Goal: Task Accomplishment & Management: Manage account settings

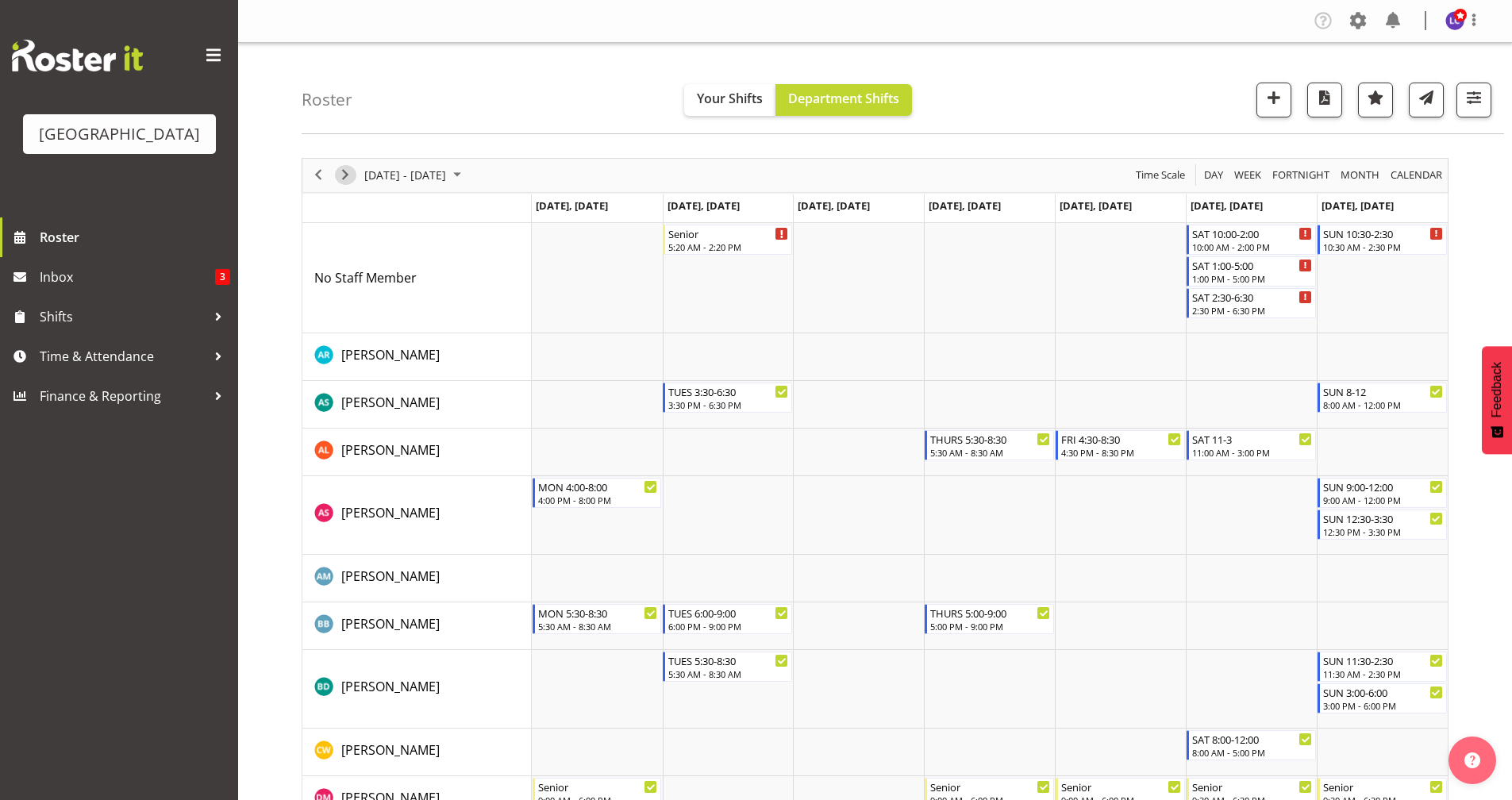
click at [354, 178] on span "Next" at bounding box center [345, 174] width 19 height 20
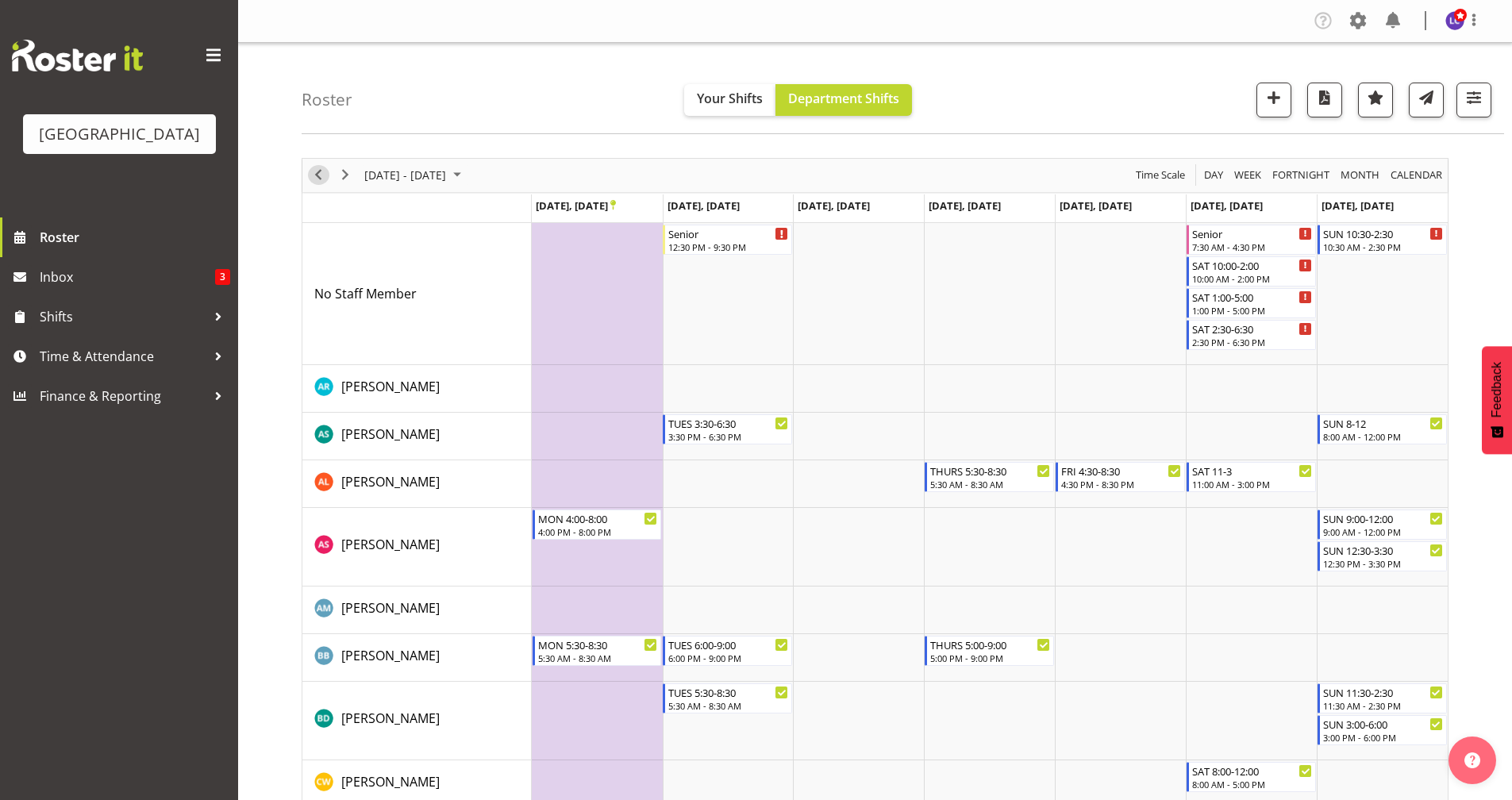
click at [322, 178] on span "Previous" at bounding box center [318, 174] width 19 height 20
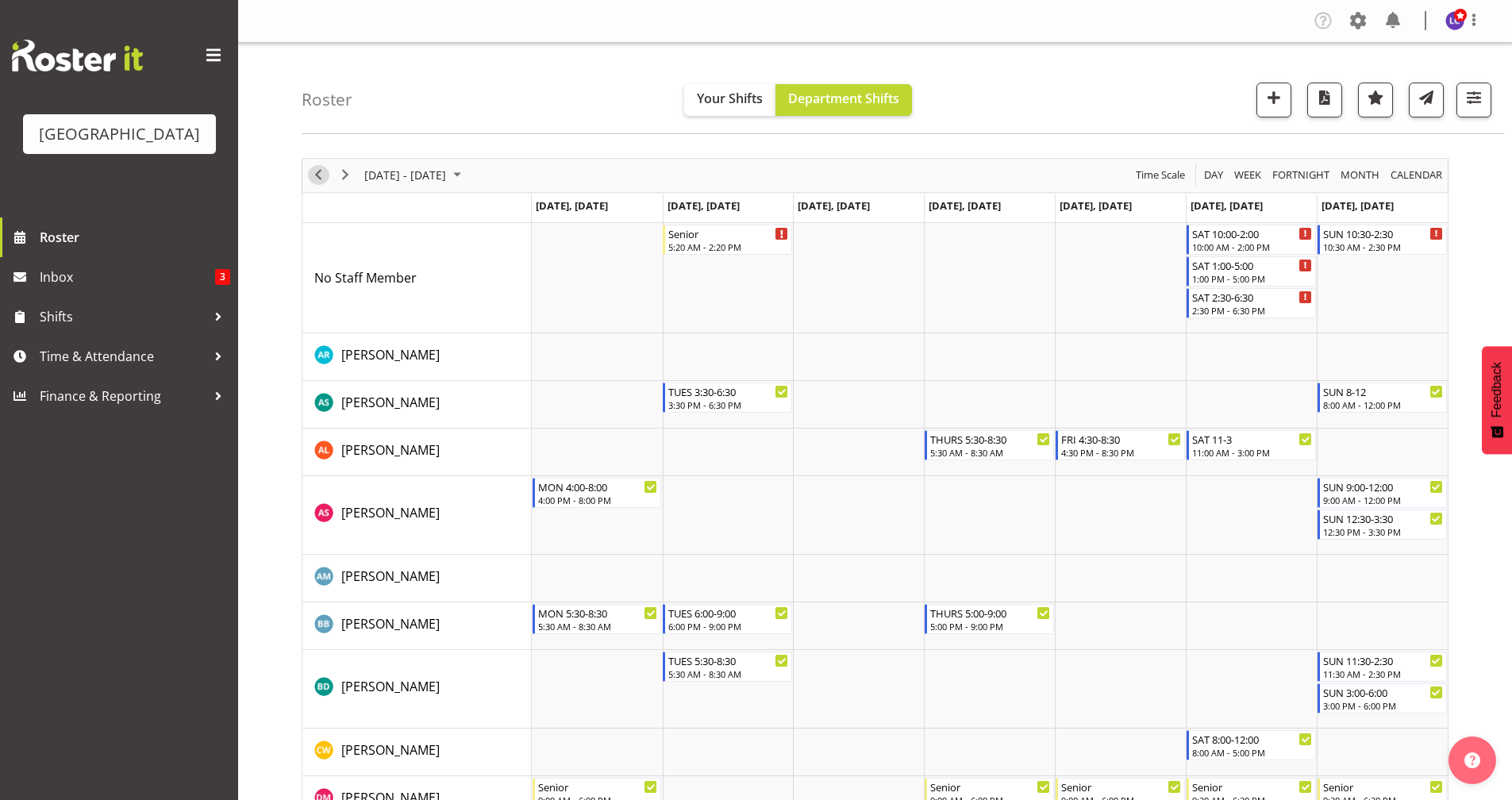
click at [325, 179] on span "Previous" at bounding box center [318, 174] width 19 height 20
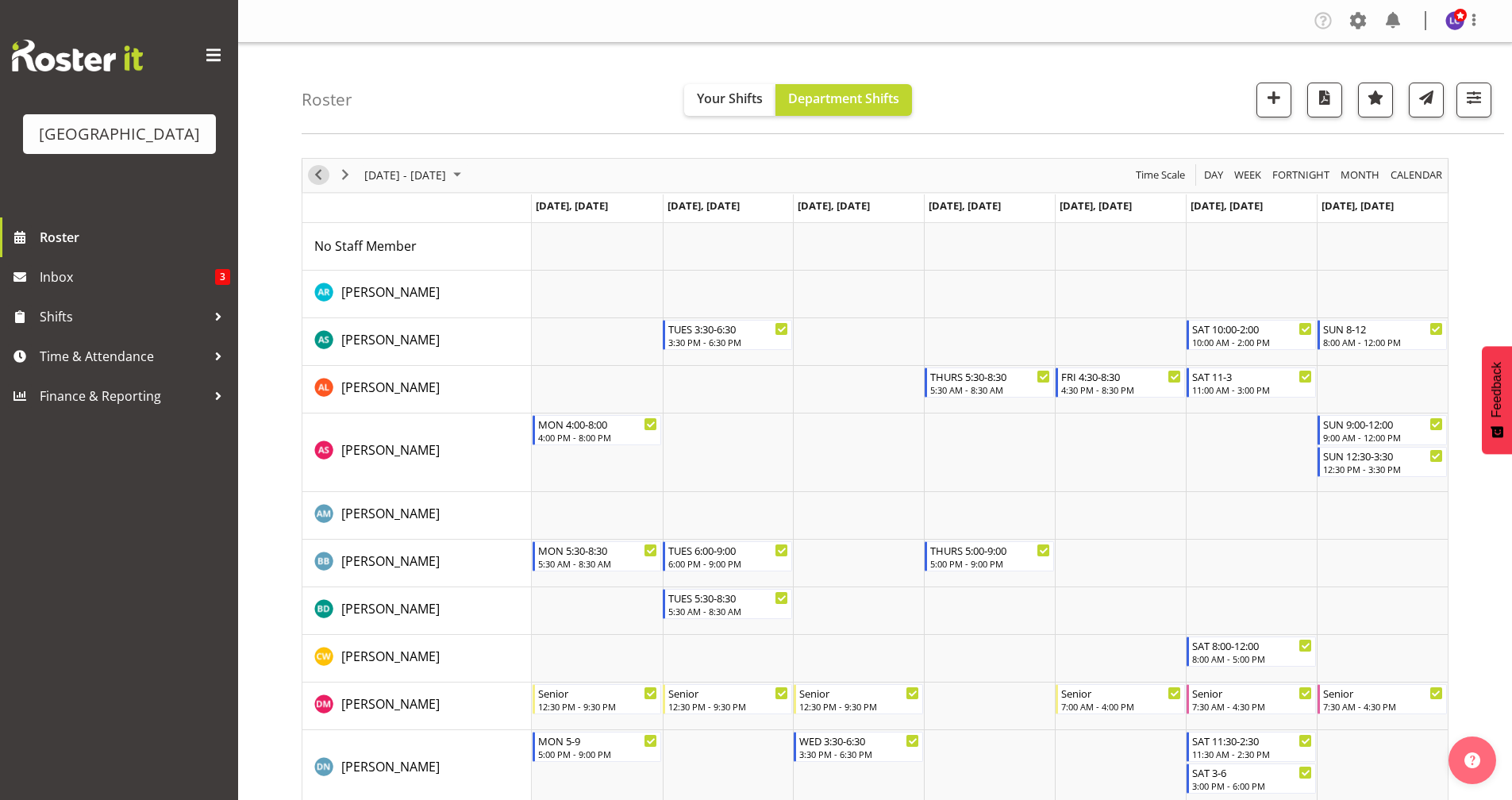
click at [320, 175] on span "Previous" at bounding box center [318, 174] width 19 height 20
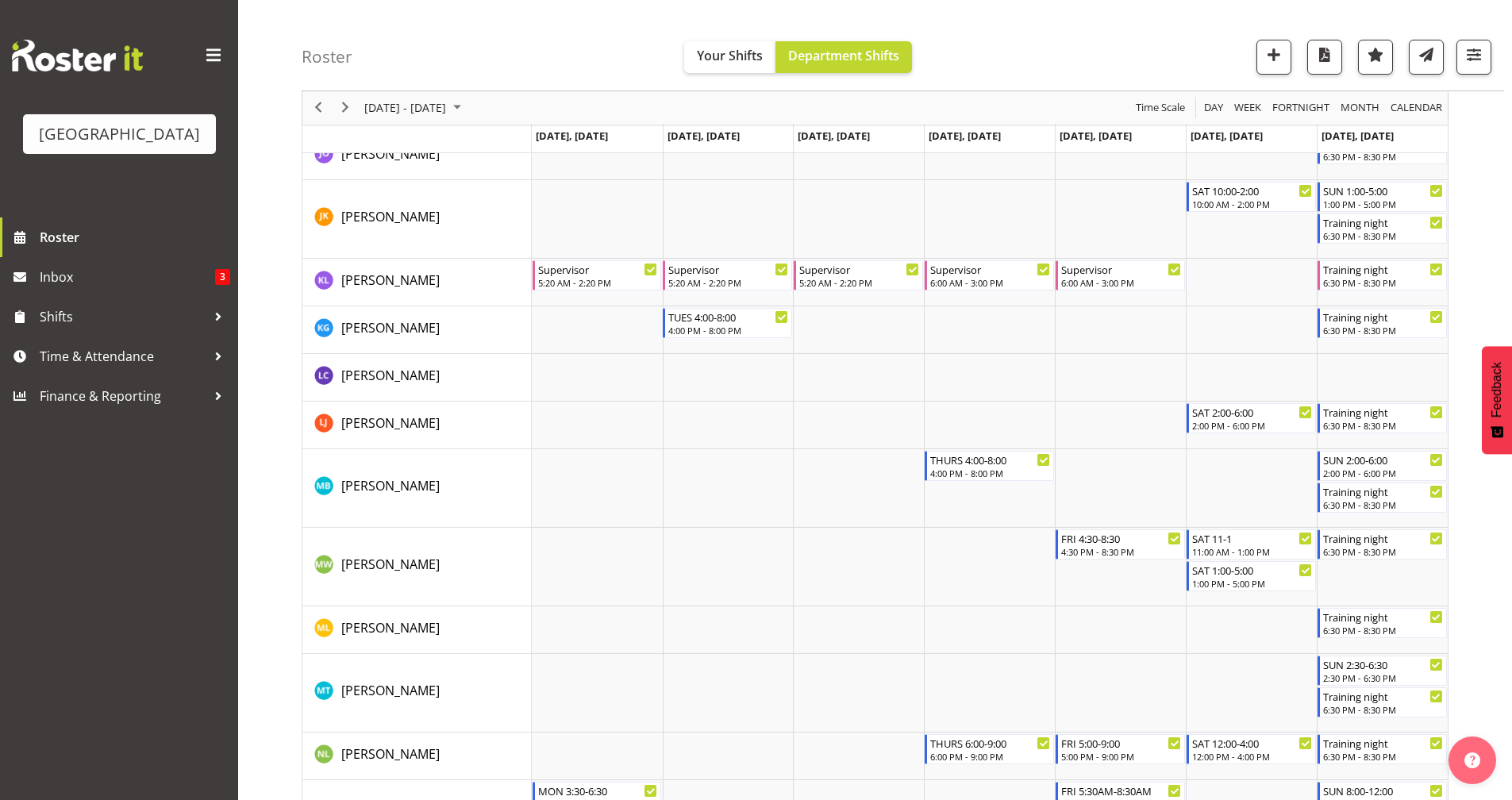
scroll to position [1449, 0]
click at [1087, 539] on div "FRI 4:30-8:30" at bounding box center [1121, 535] width 121 height 16
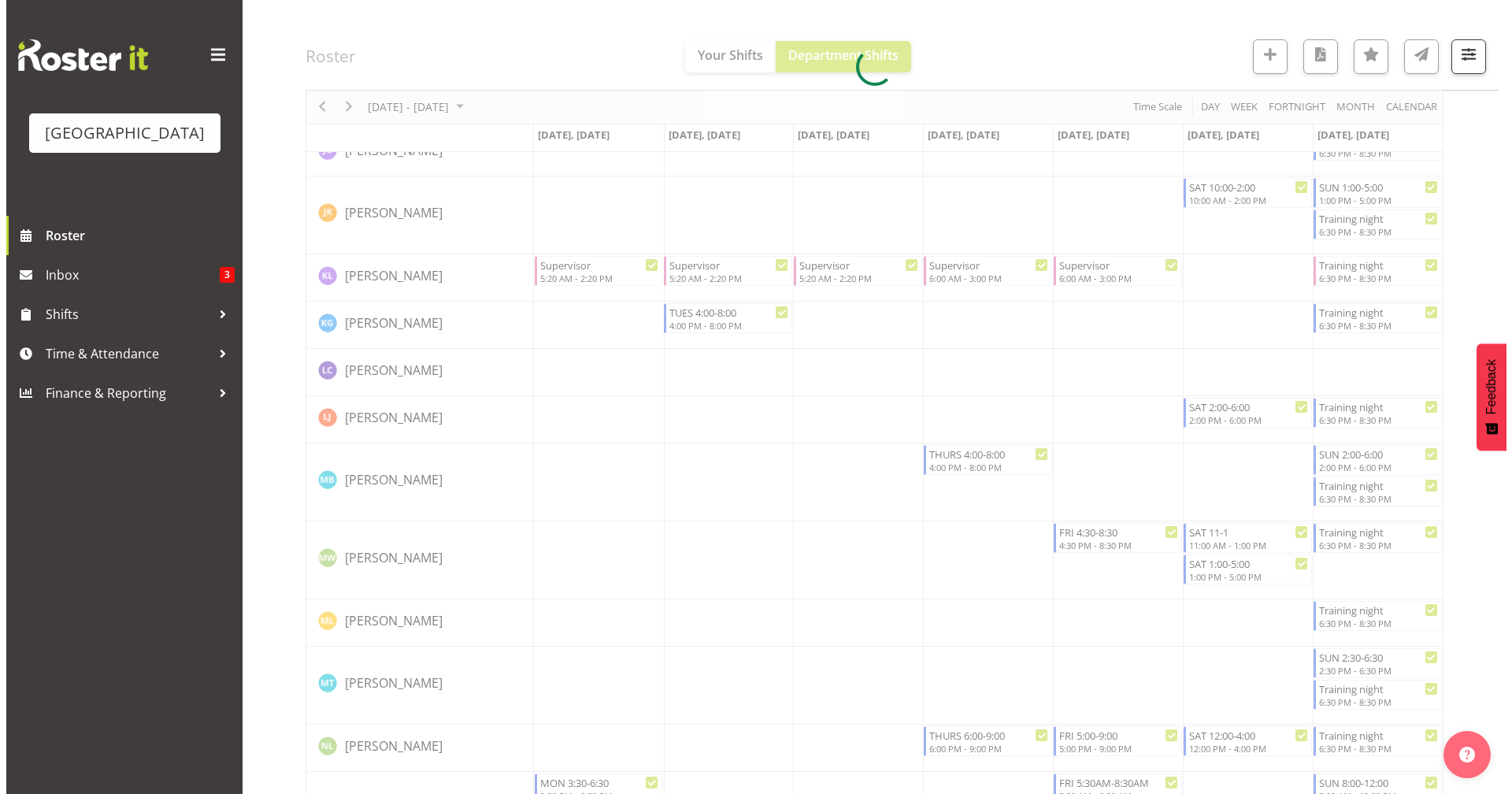
scroll to position [1856, 0]
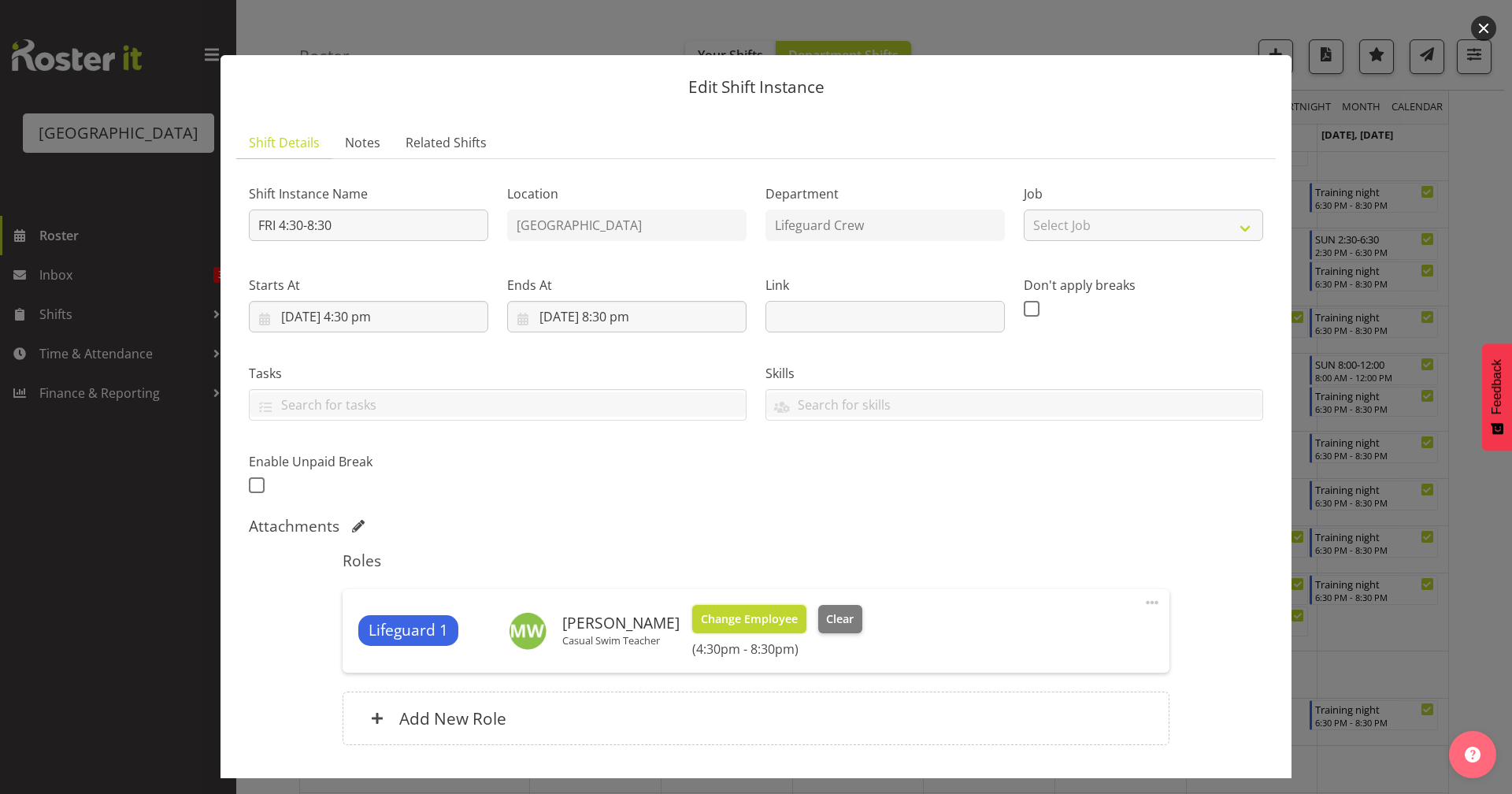
click at [756, 615] on span "Change Employee" at bounding box center [749, 619] width 97 height 18
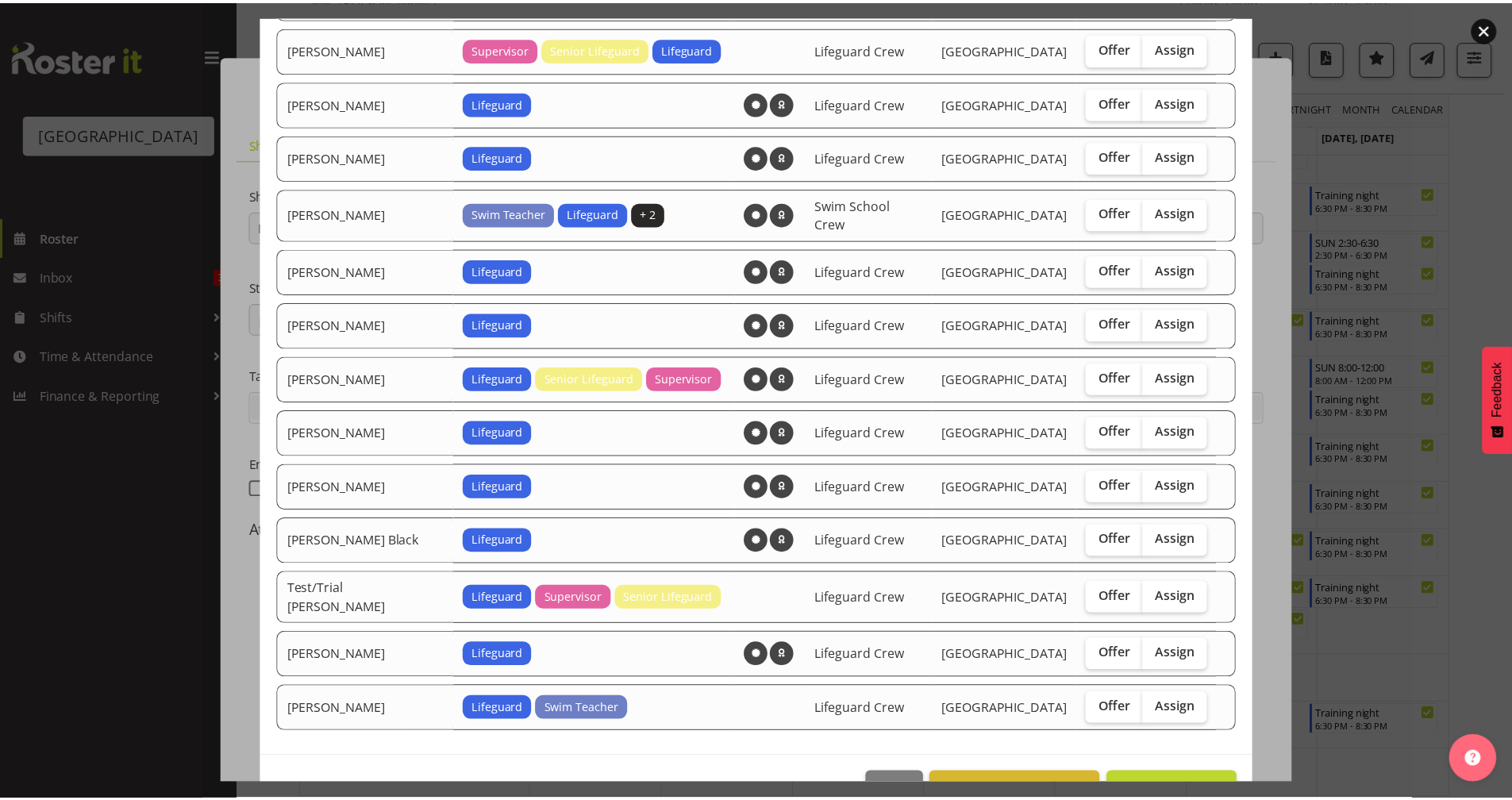
scroll to position [1104, 0]
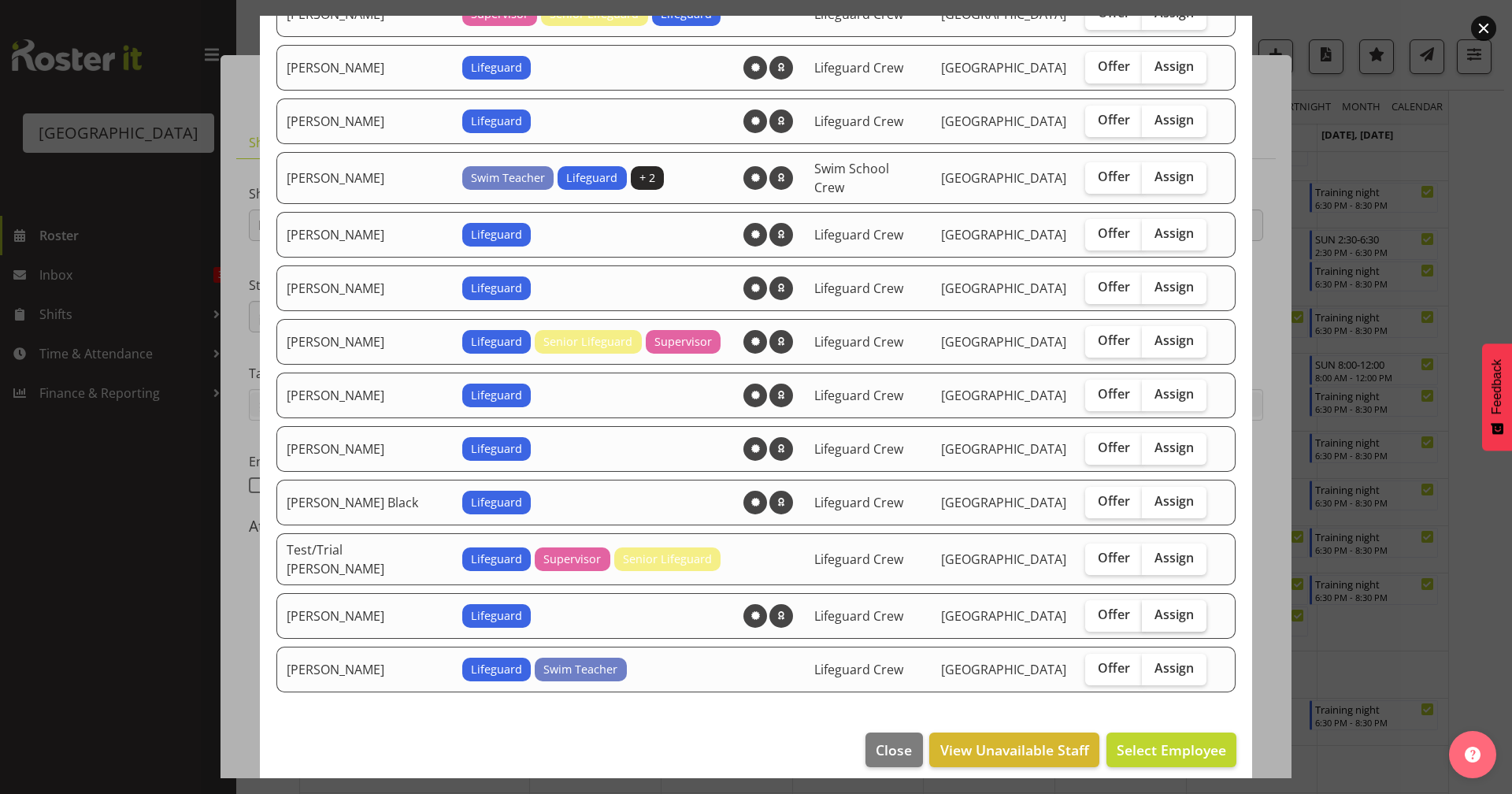
click at [1151, 612] on label "Assign" at bounding box center [1173, 616] width 64 height 32
click at [1151, 612] on input "Assign" at bounding box center [1146, 614] width 10 height 10
checkbox input "true"
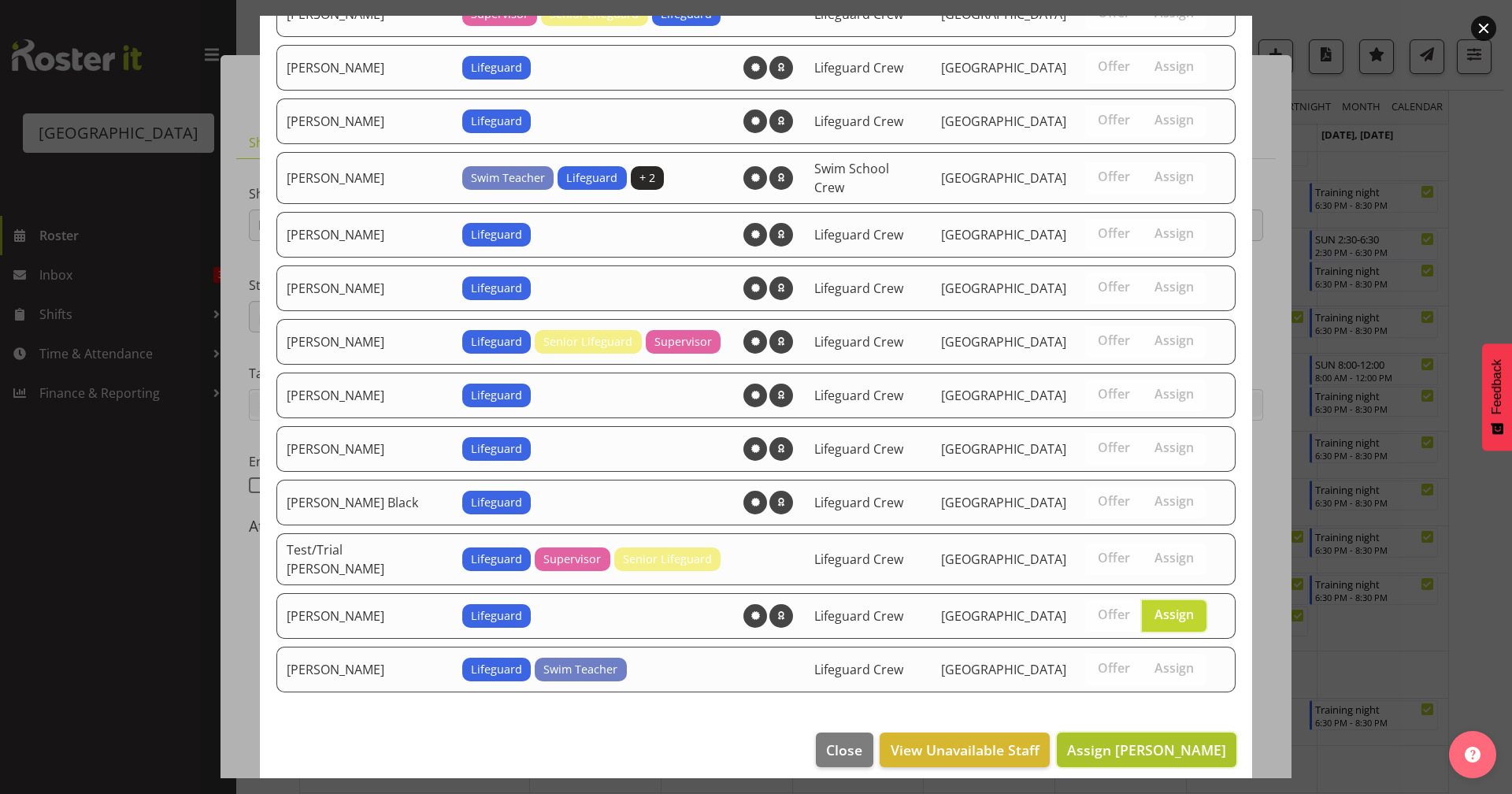
click at [1158, 691] on span "Assign [PERSON_NAME]" at bounding box center [1145, 749] width 159 height 19
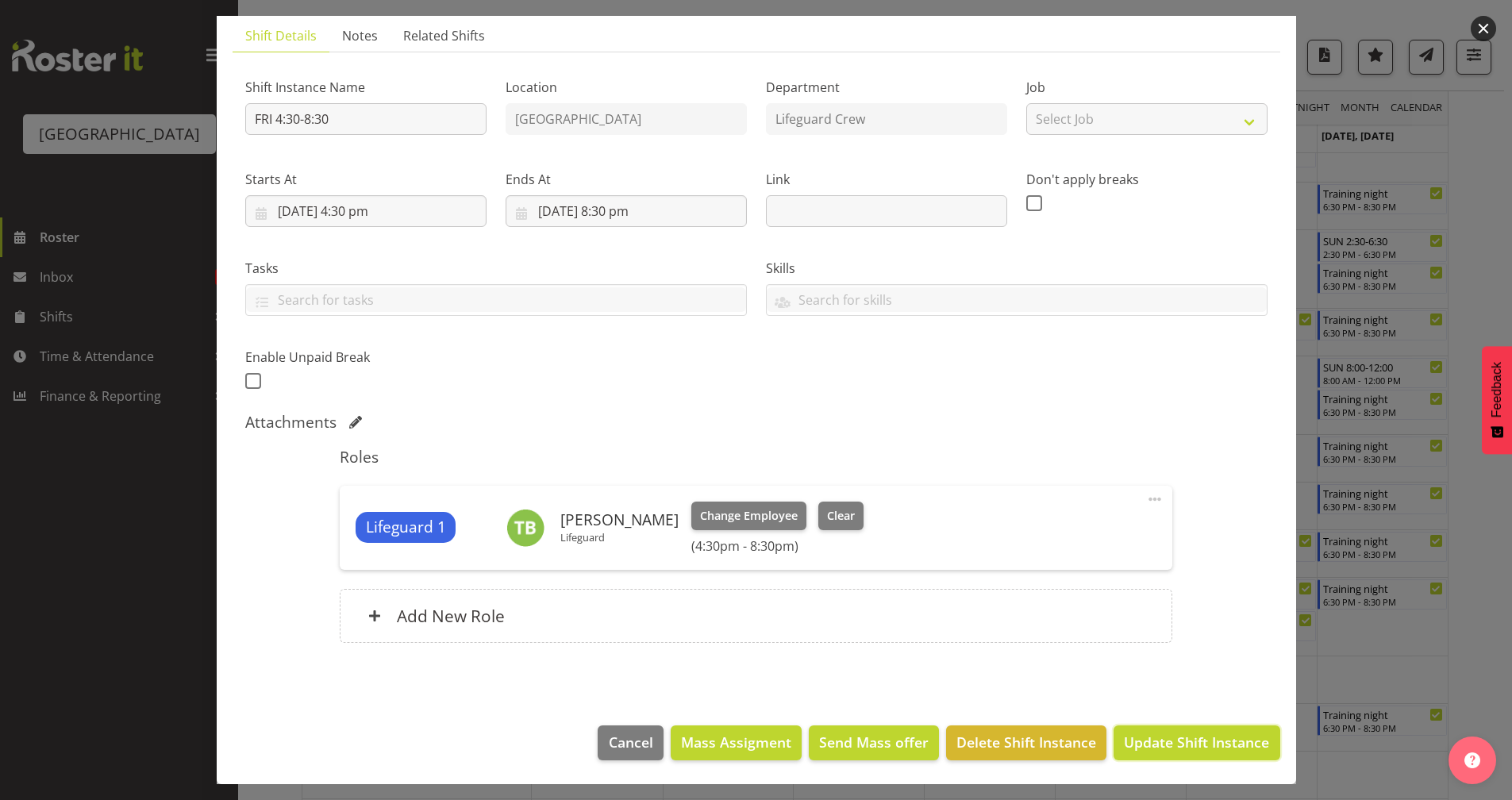
click at [1171, 696] on span "Update Shift Instance" at bounding box center [1196, 742] width 145 height 21
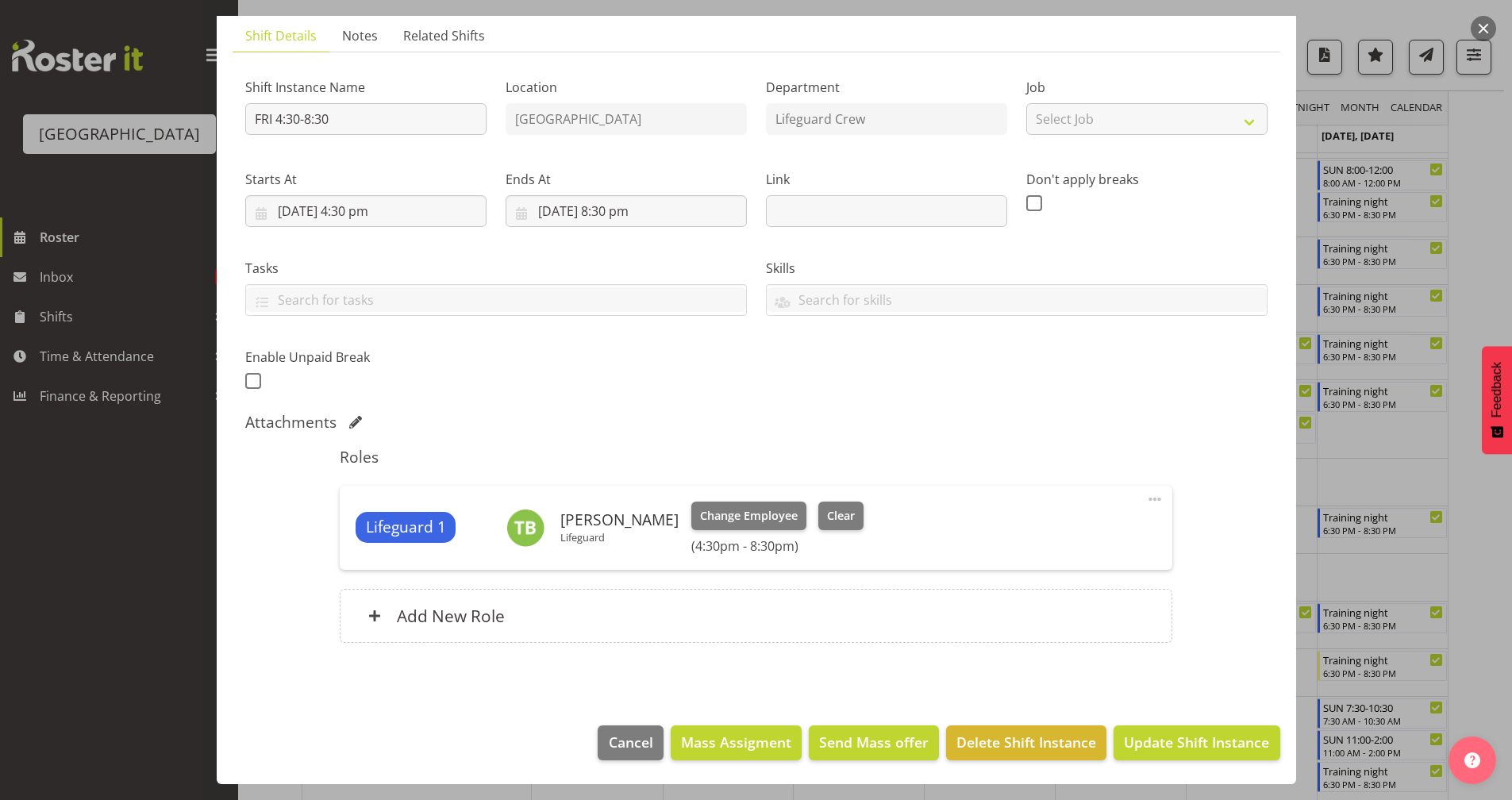
scroll to position [2088, 0]
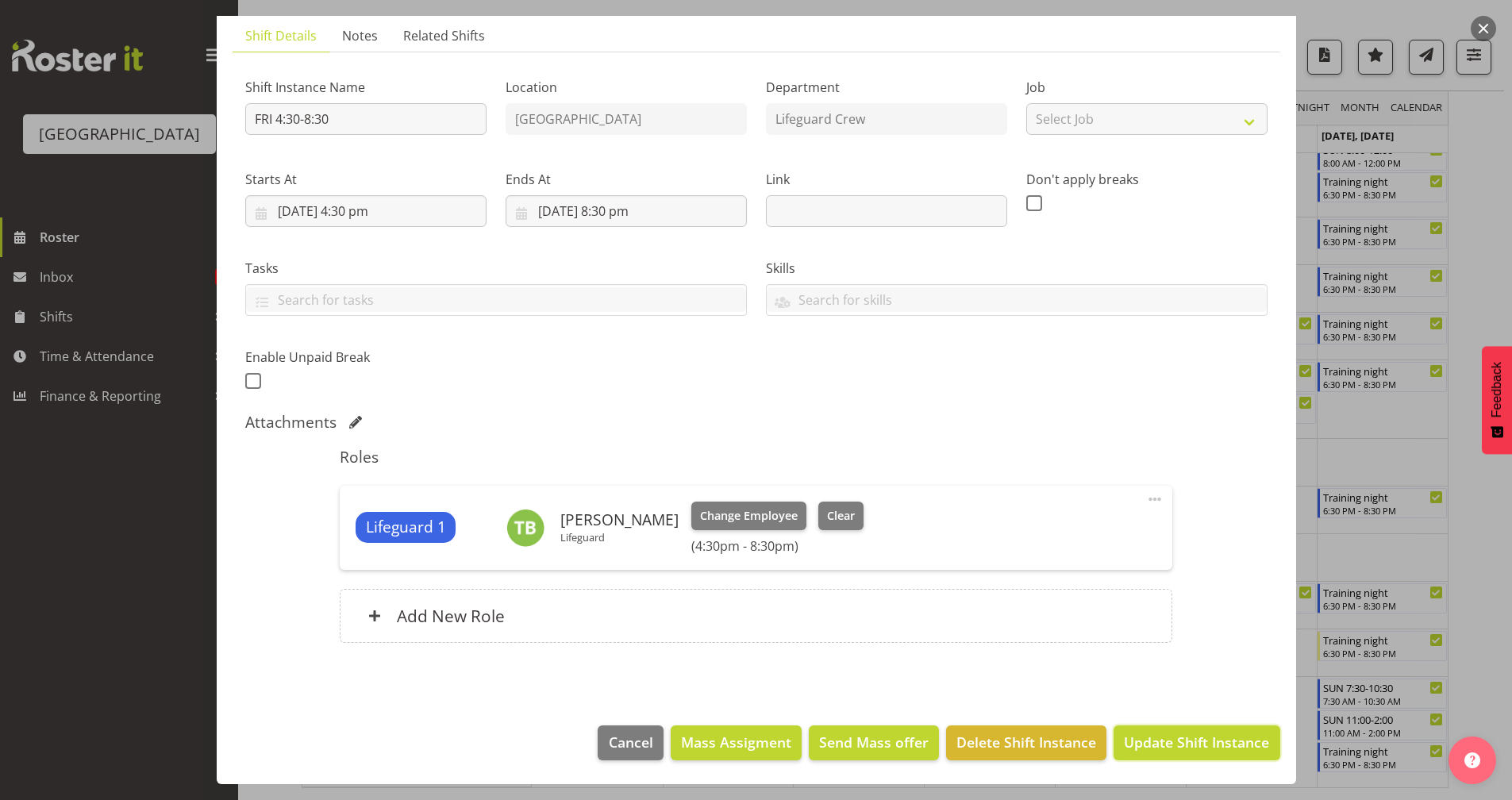
click at [1159, 696] on span "Update Shift Instance" at bounding box center [1196, 742] width 145 height 21
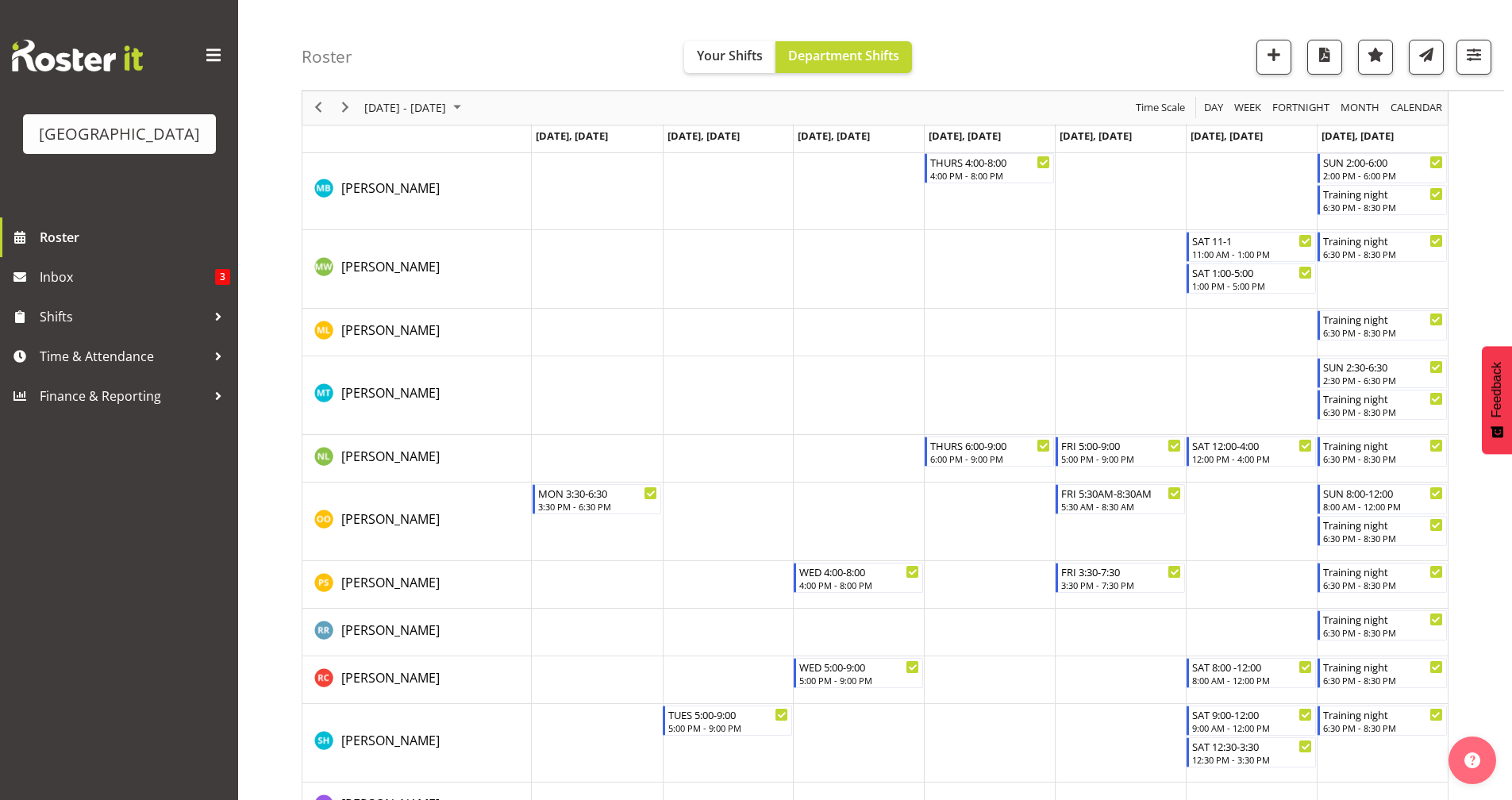
scroll to position [1400, 0]
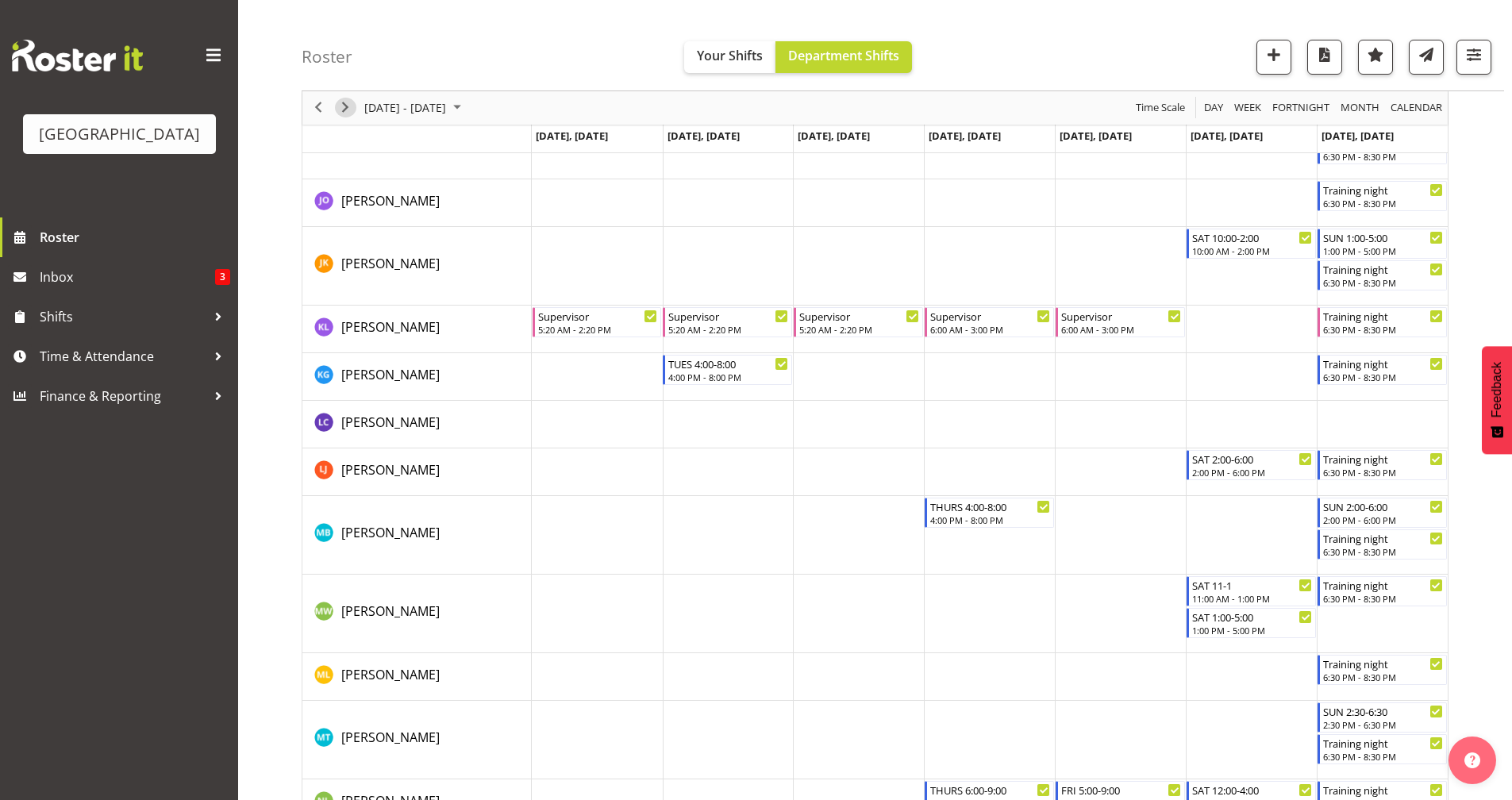
click at [337, 113] on span "Next" at bounding box center [345, 108] width 19 height 20
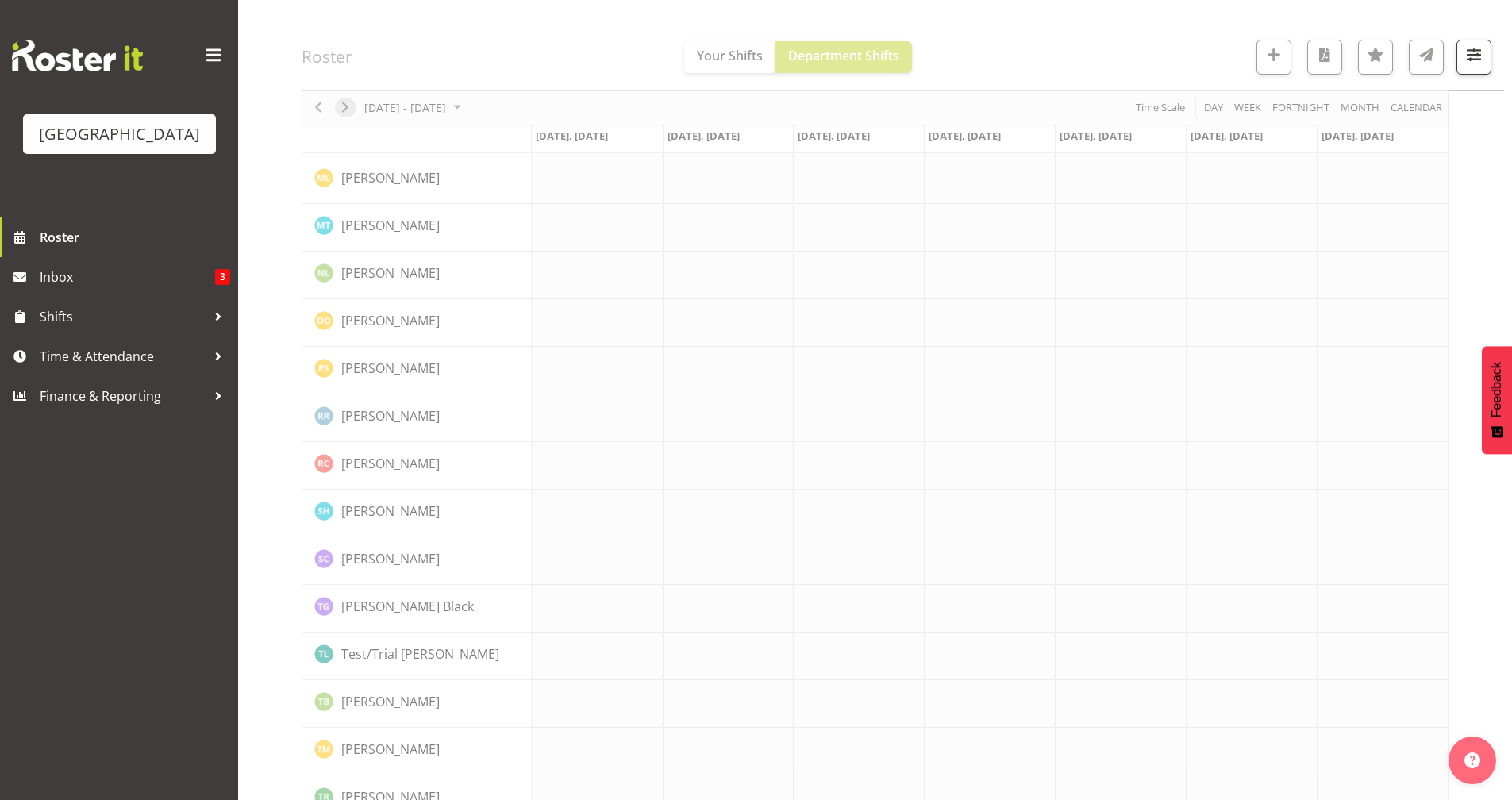
scroll to position [0, 0]
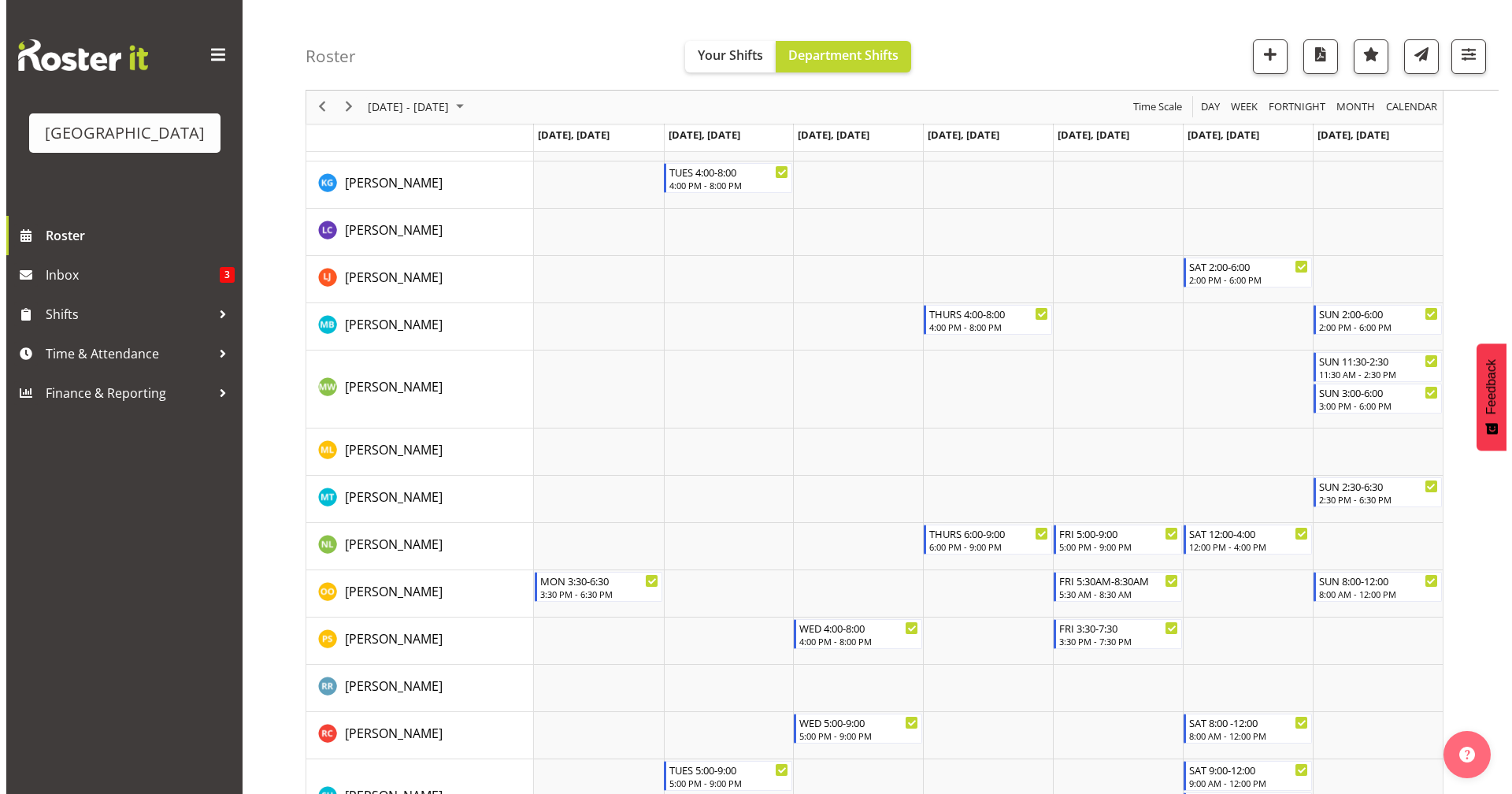
scroll to position [1287, 0]
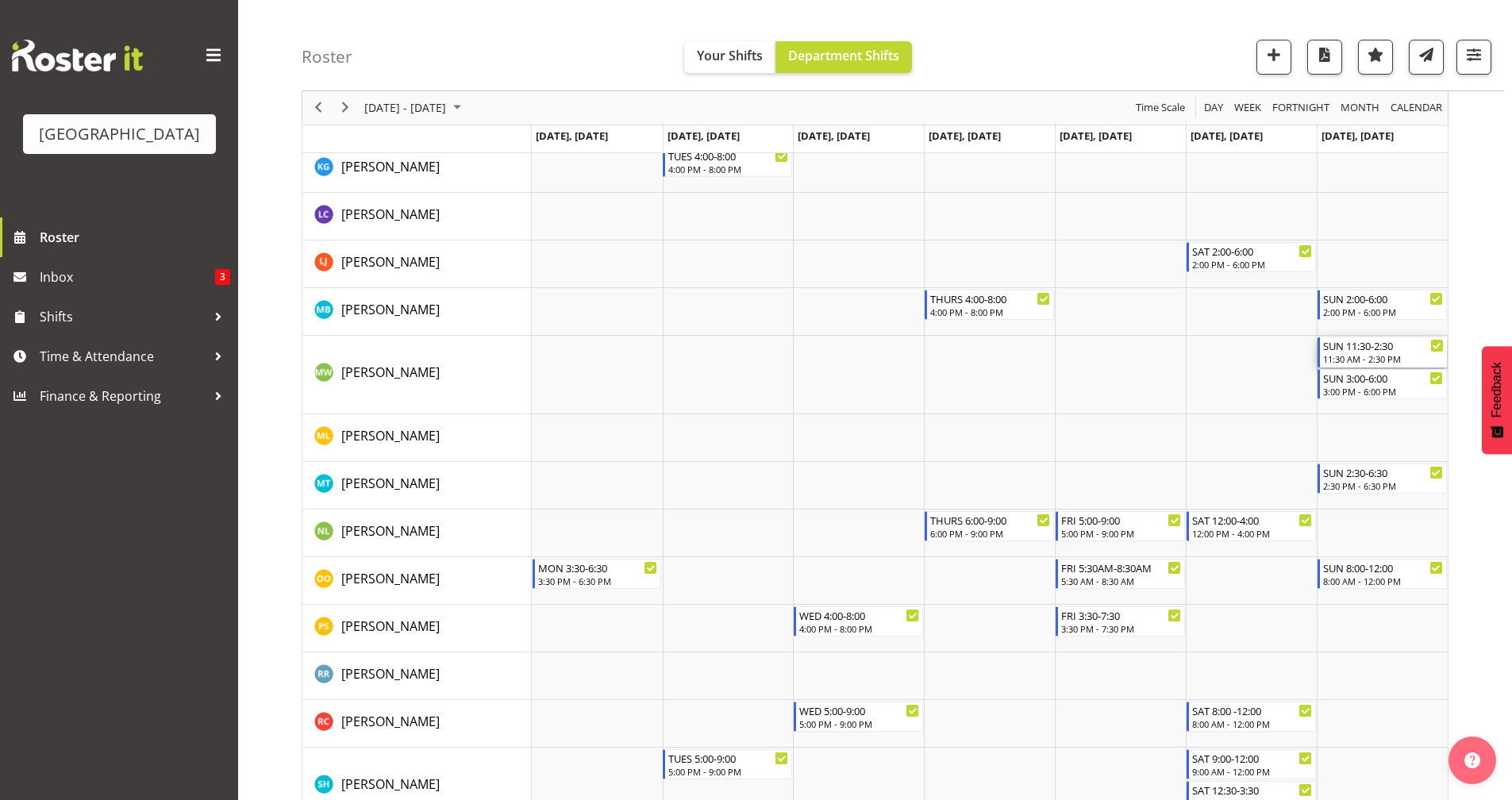
click at [1194, 355] on div "11:30 AM - 2:30 PM" at bounding box center [1383, 359] width 121 height 13
click at [0, 0] on div at bounding box center [0, 0] width 0 height 0
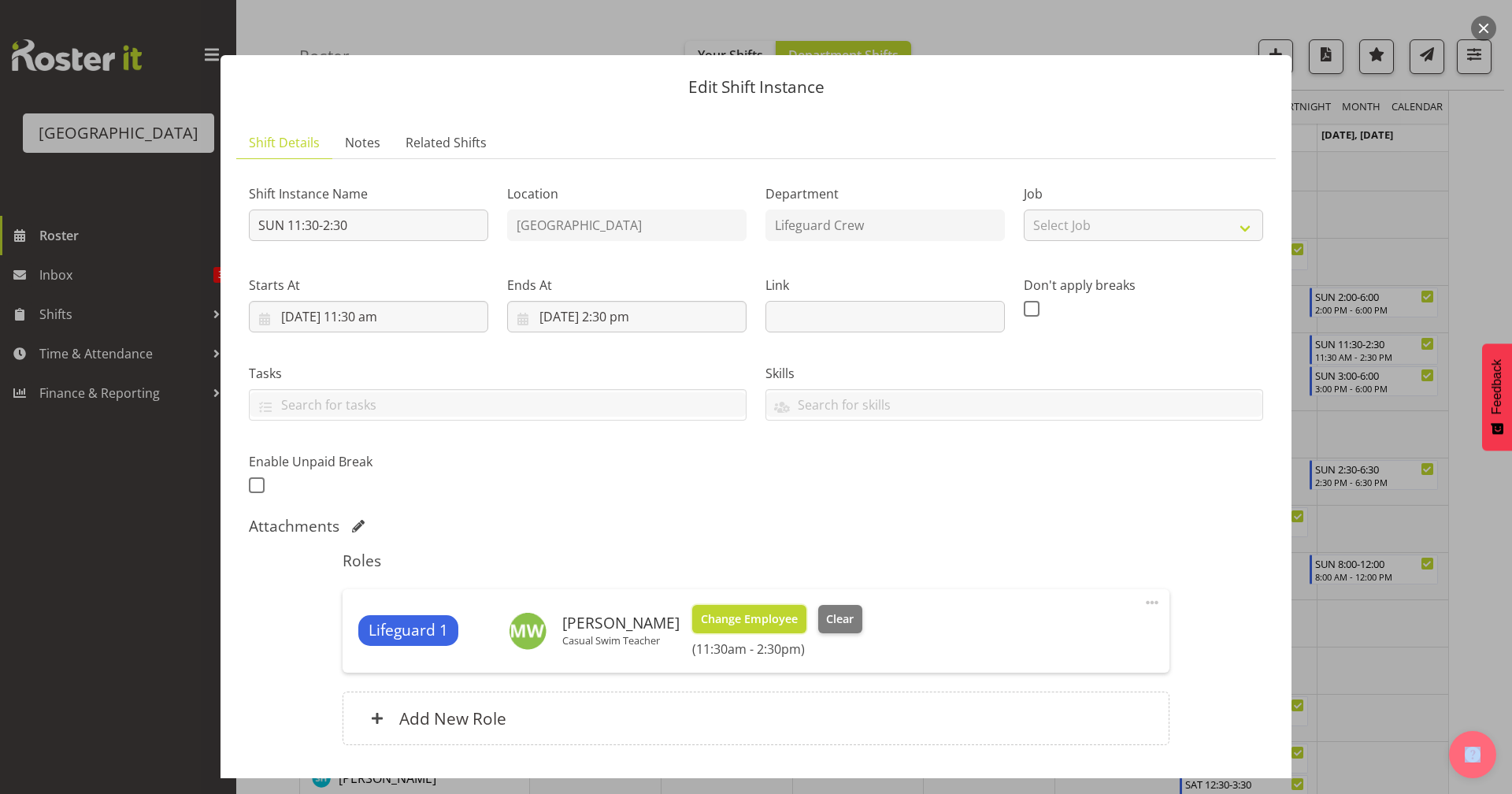
click at [764, 618] on span "Change Employee" at bounding box center [749, 619] width 97 height 18
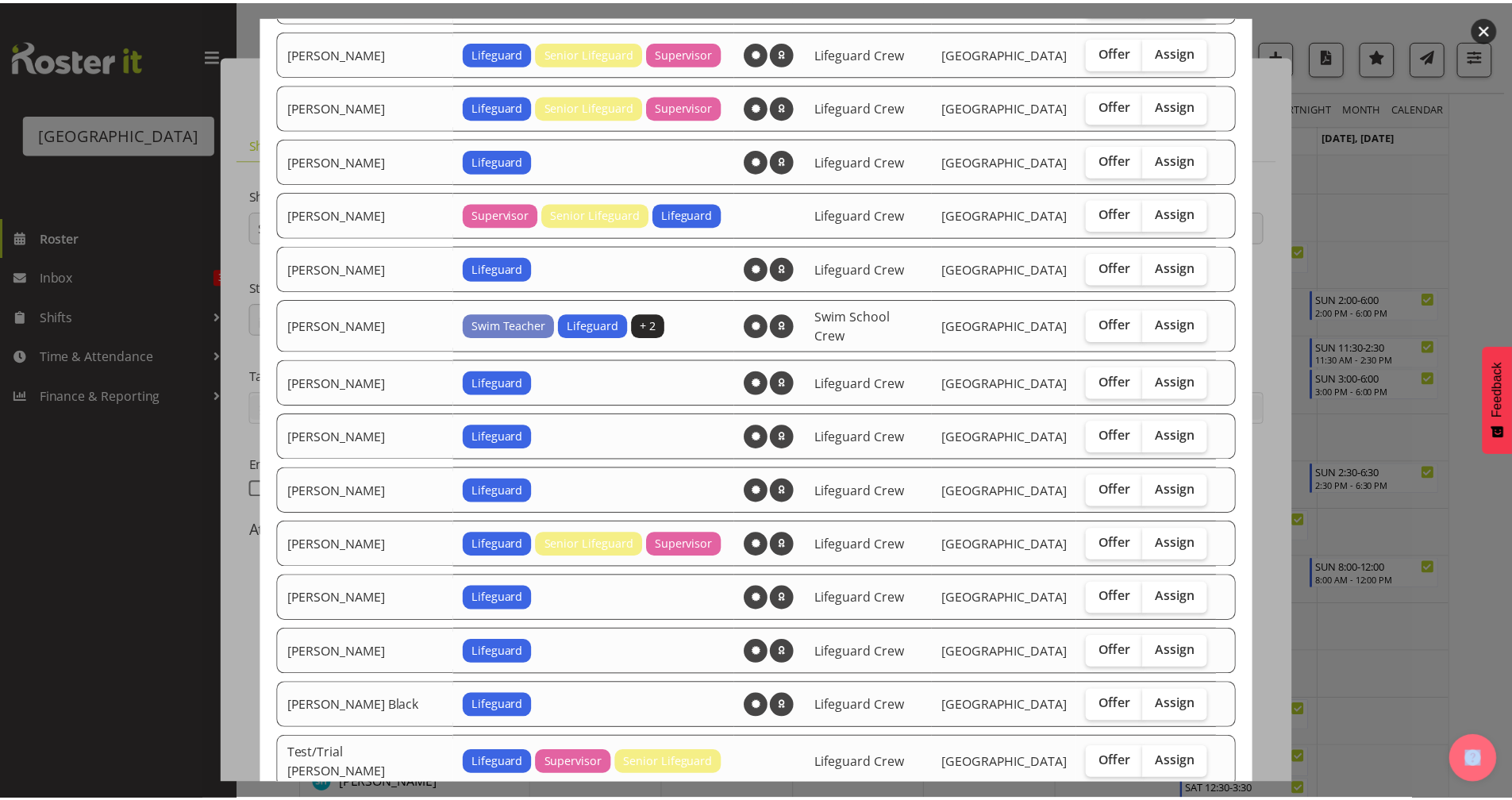
scroll to position [834, 0]
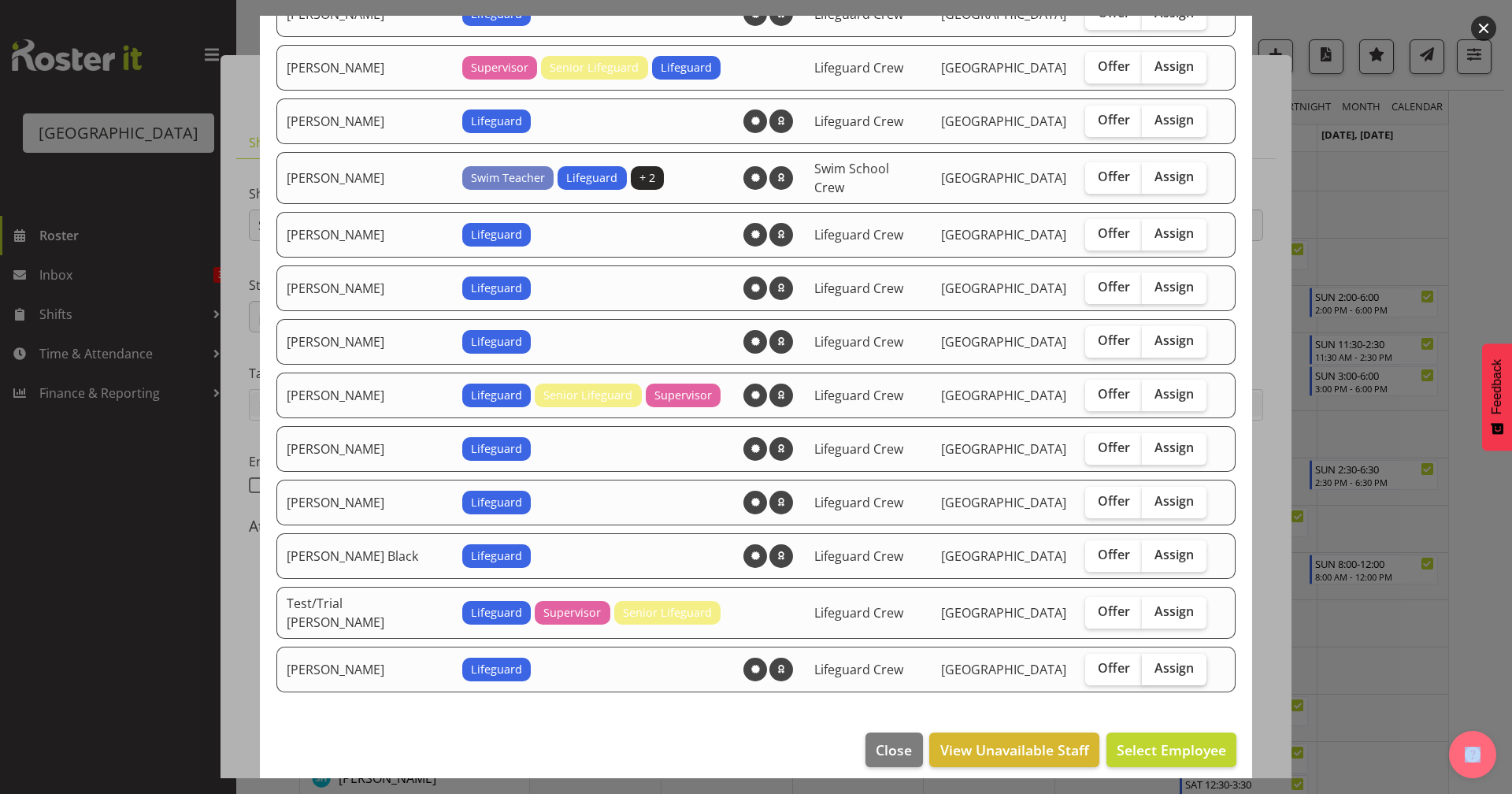
click at [1154, 660] on span "Assign" at bounding box center [1173, 667] width 39 height 16
click at [1149, 663] on input "Assign" at bounding box center [1146, 667] width 10 height 10
checkbox input "true"
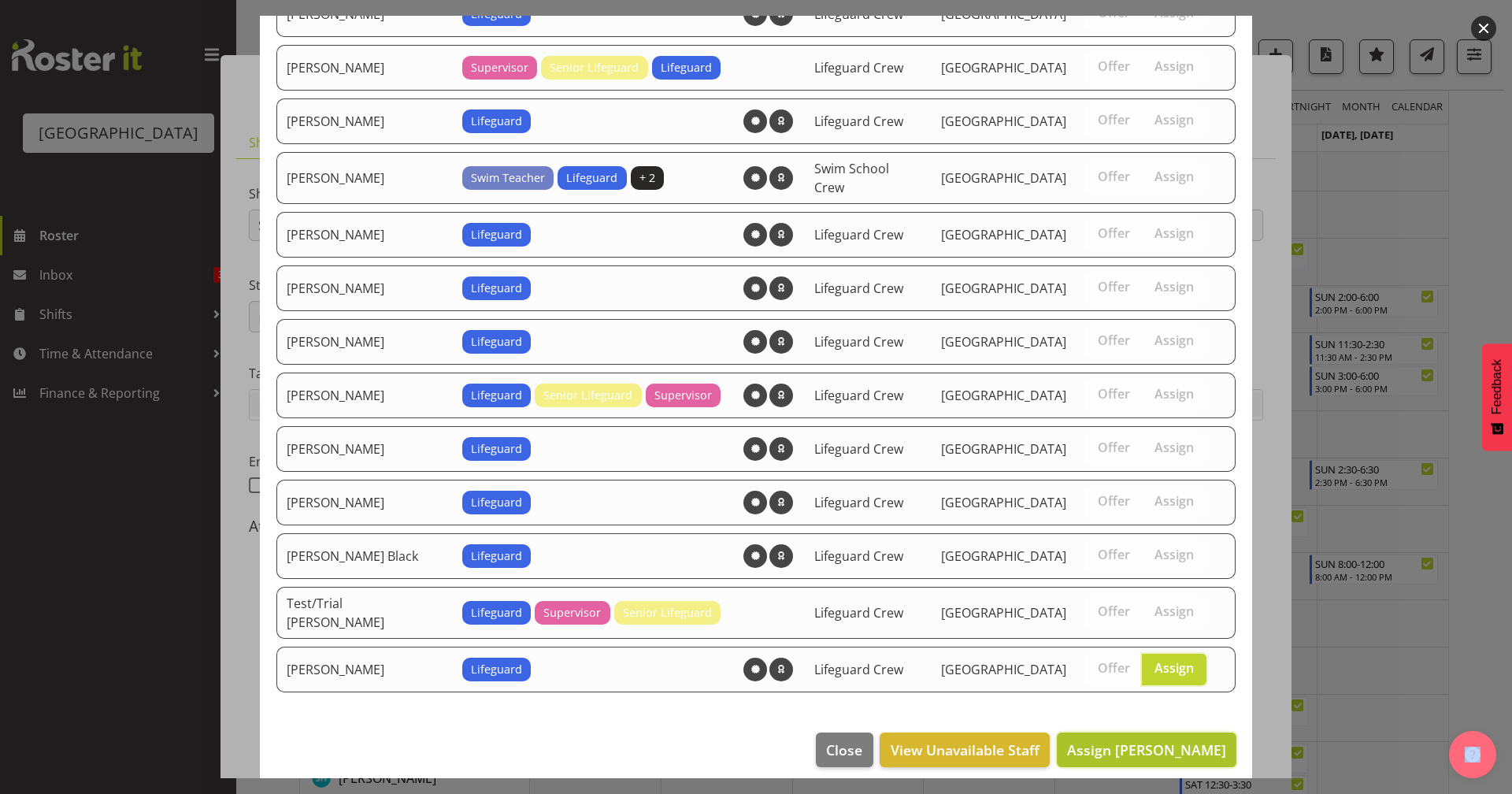
click at [1154, 691] on span "Assign [PERSON_NAME]" at bounding box center [1145, 749] width 159 height 19
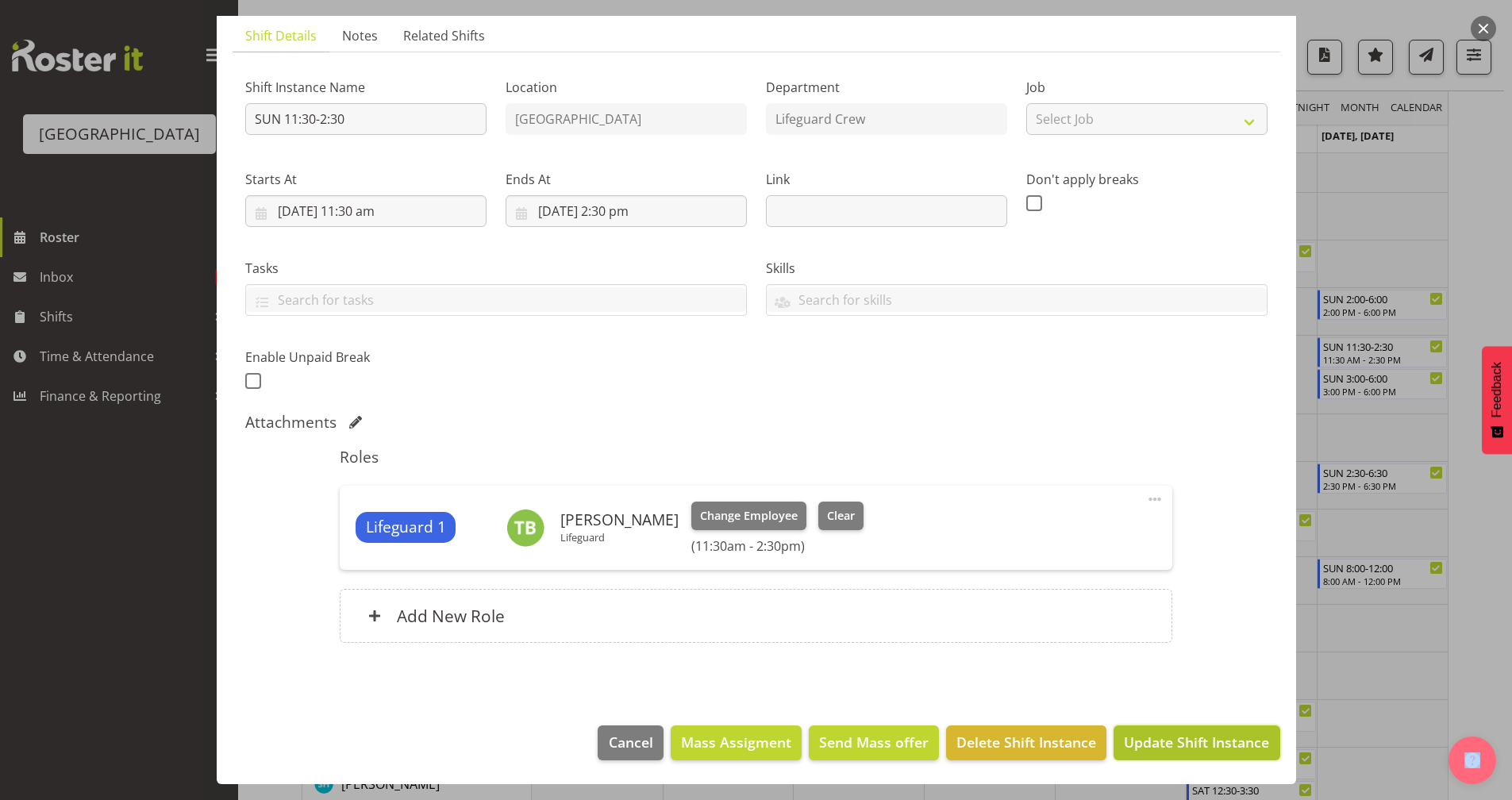
click at [1194, 696] on span "Update Shift Instance" at bounding box center [1196, 742] width 145 height 21
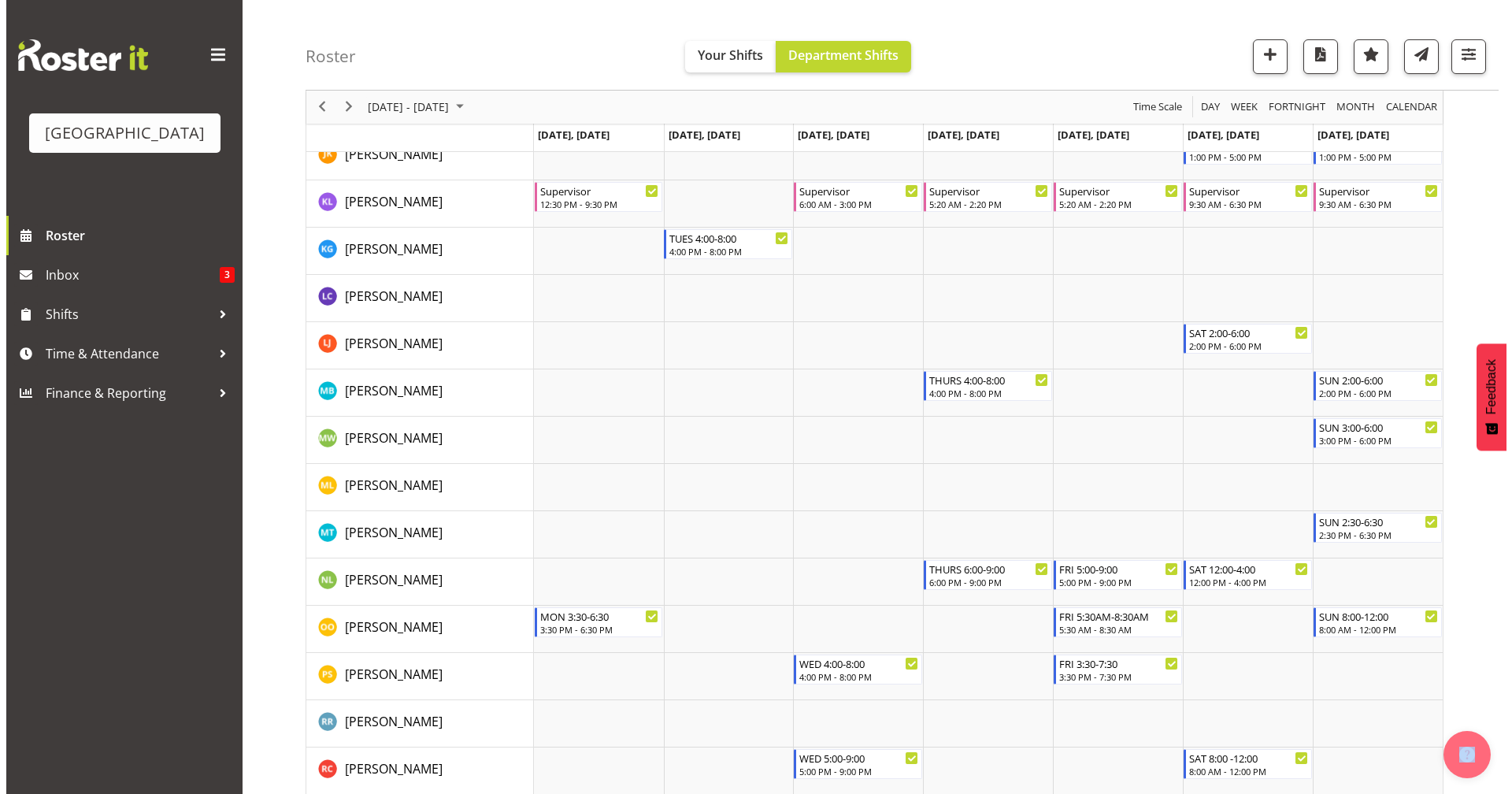
scroll to position [1176, 0]
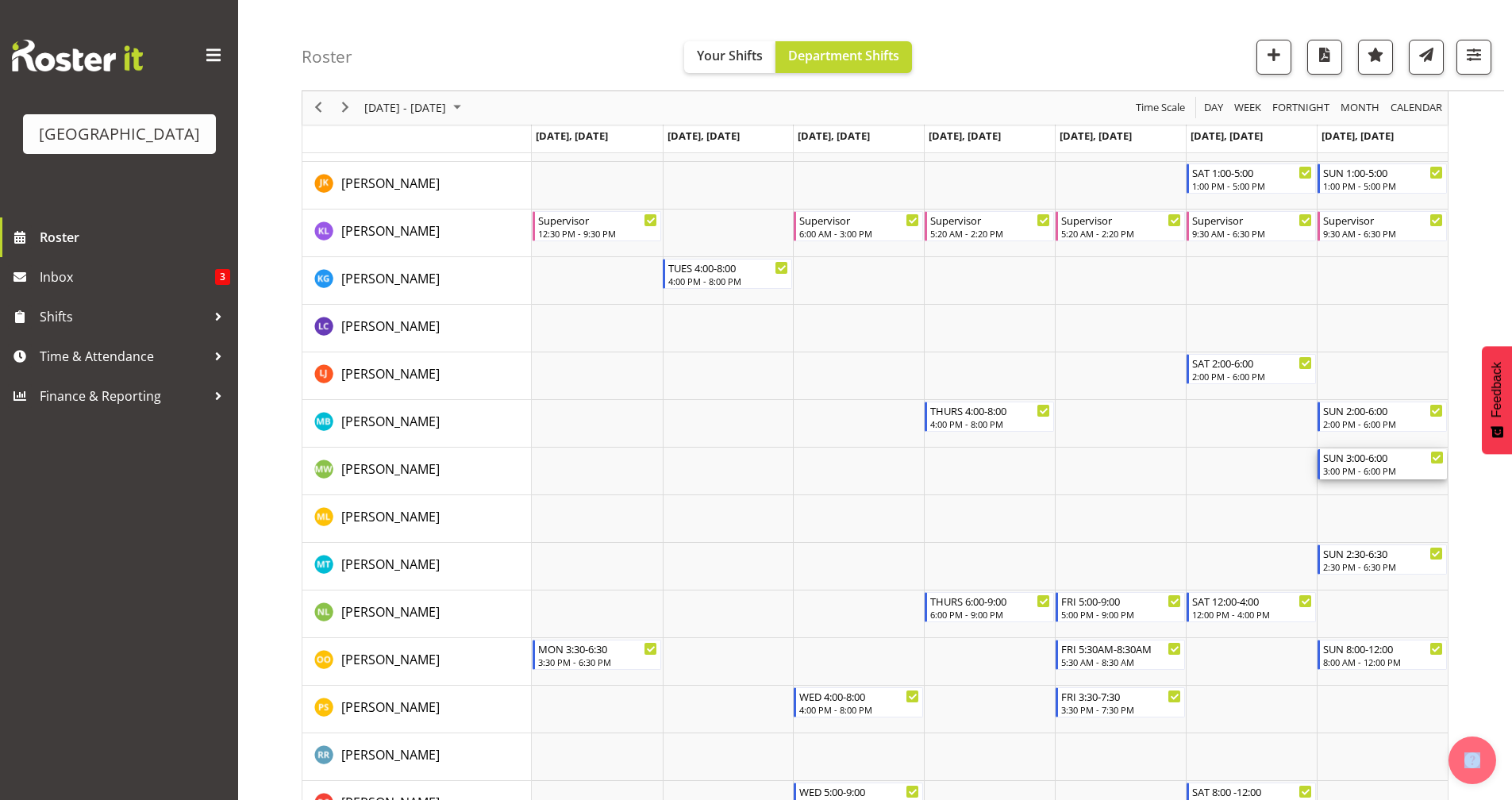
click at [1194, 467] on div "3:00 PM - 6:00 PM" at bounding box center [1383, 471] width 121 height 13
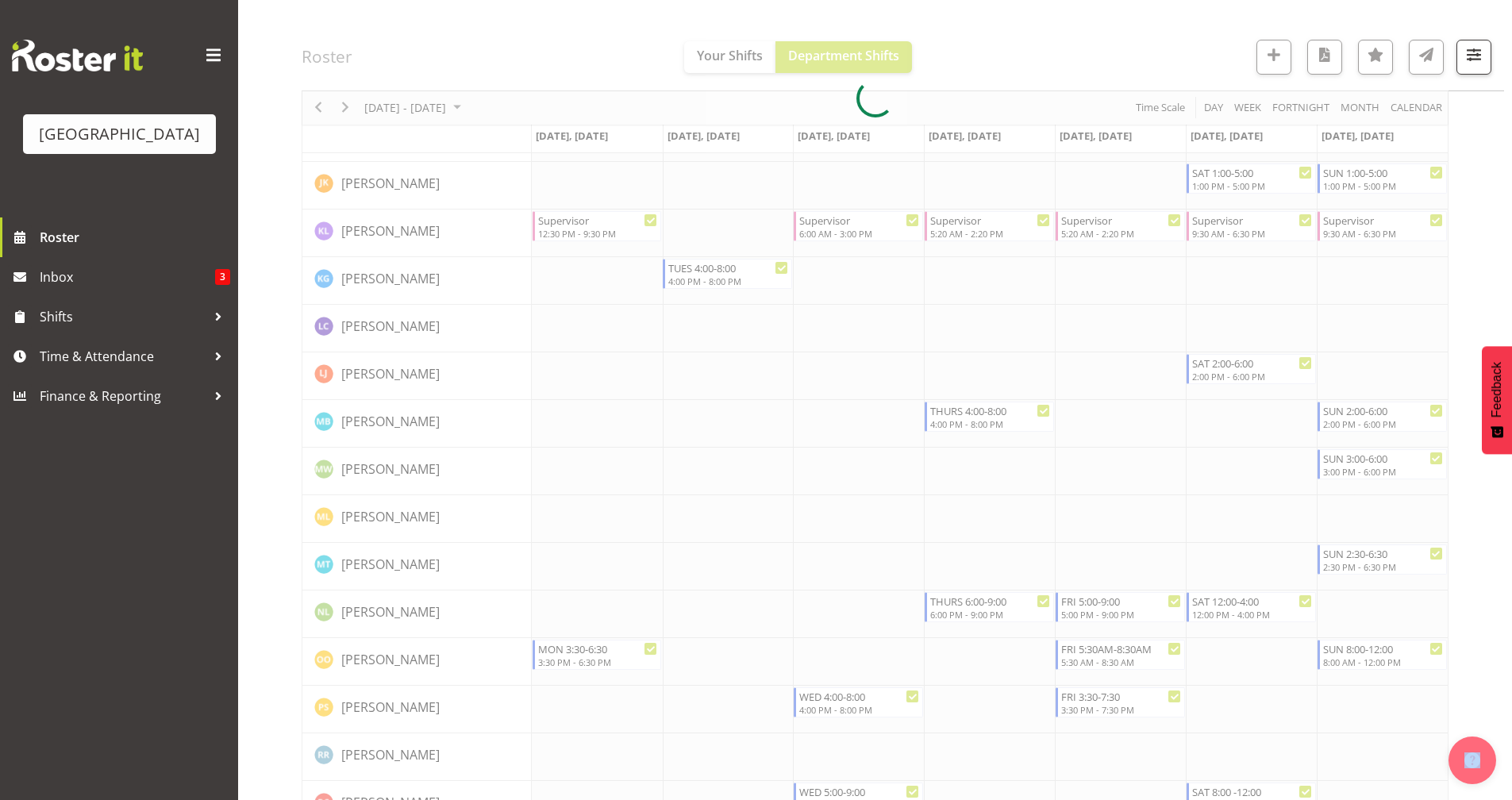
click at [1194, 467] on div at bounding box center [875, 98] width 1147 height 2251
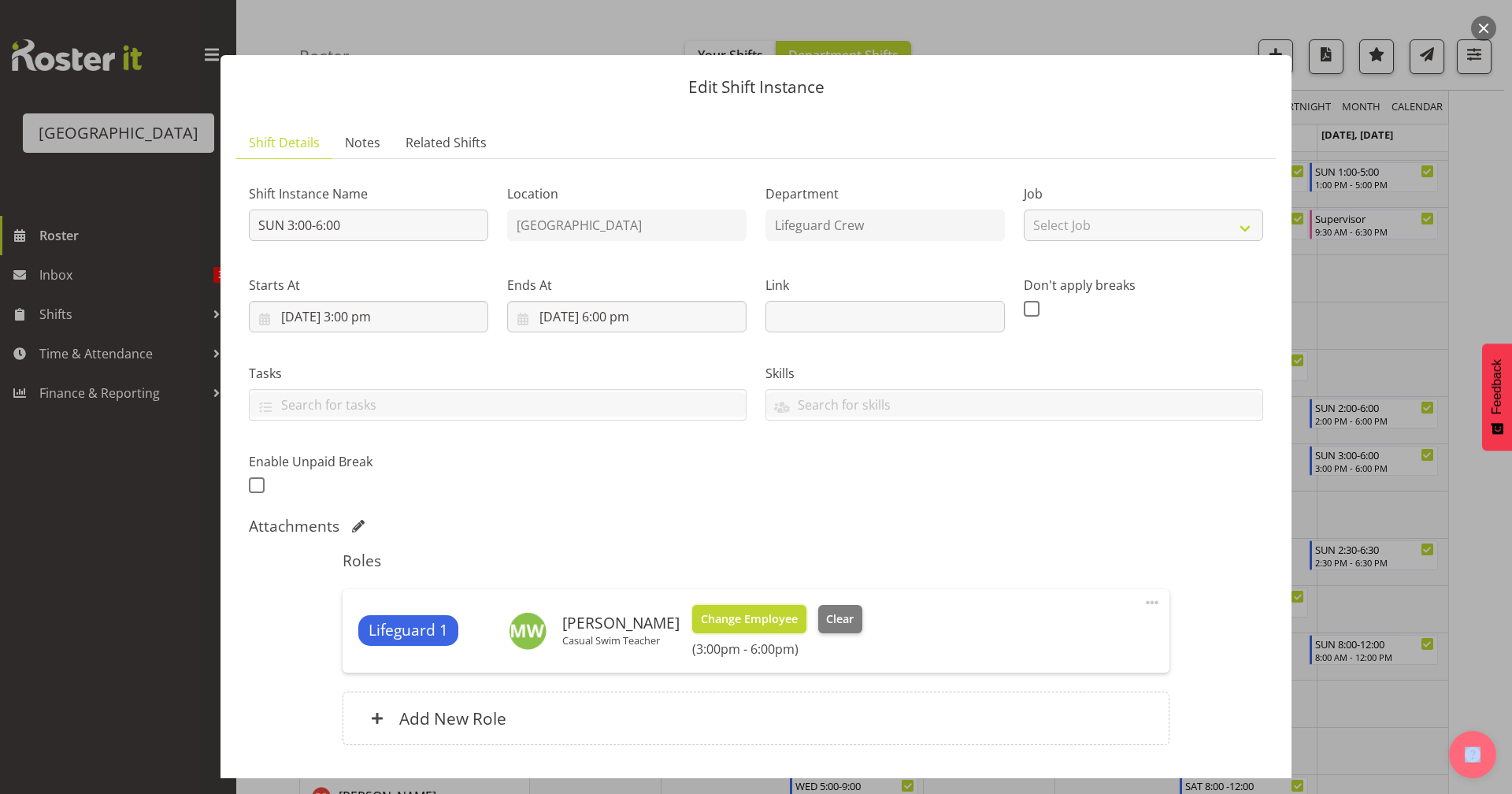
click at [729, 612] on span "Change Employee" at bounding box center [749, 619] width 97 height 18
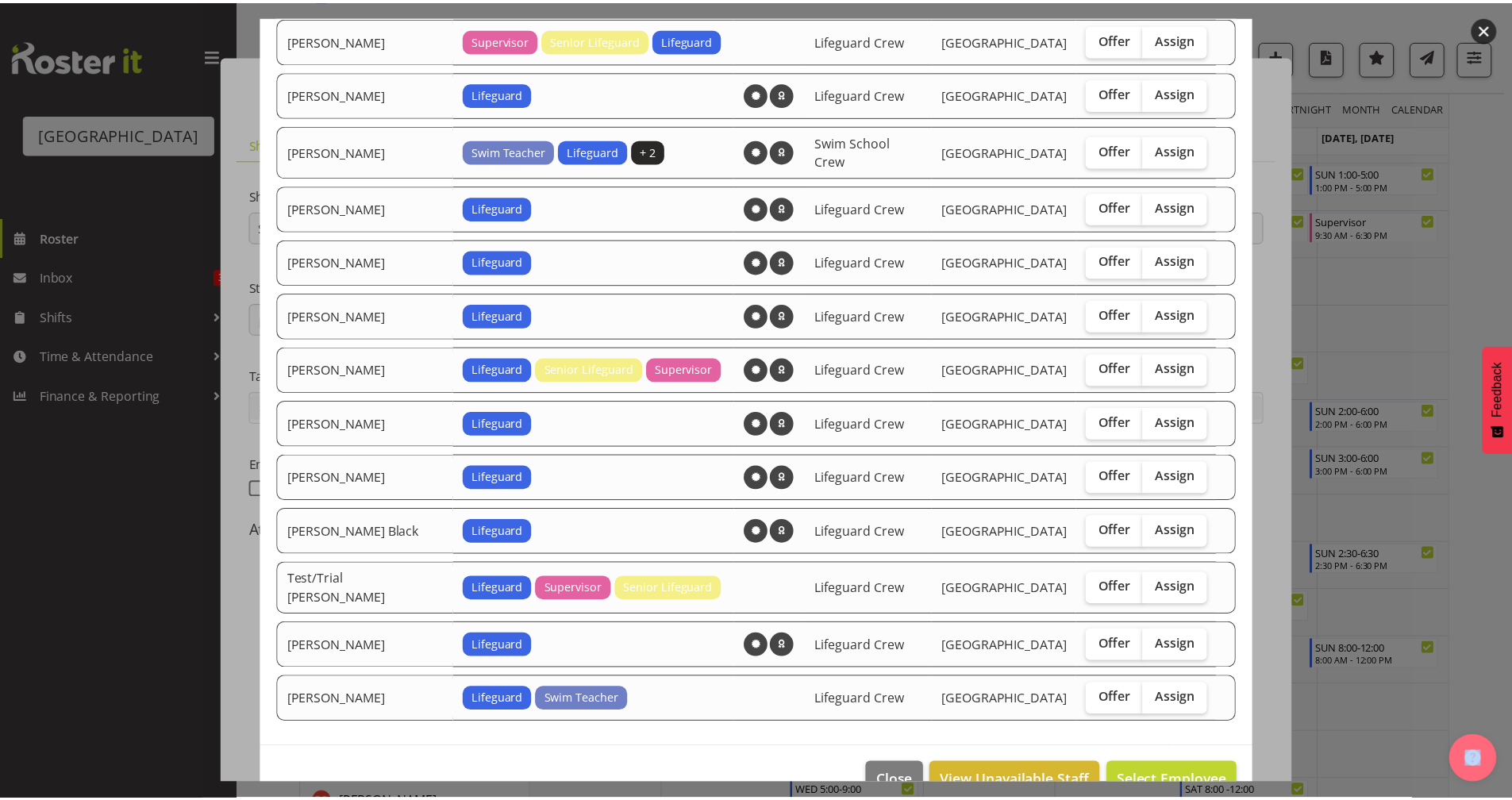
scroll to position [1049, 0]
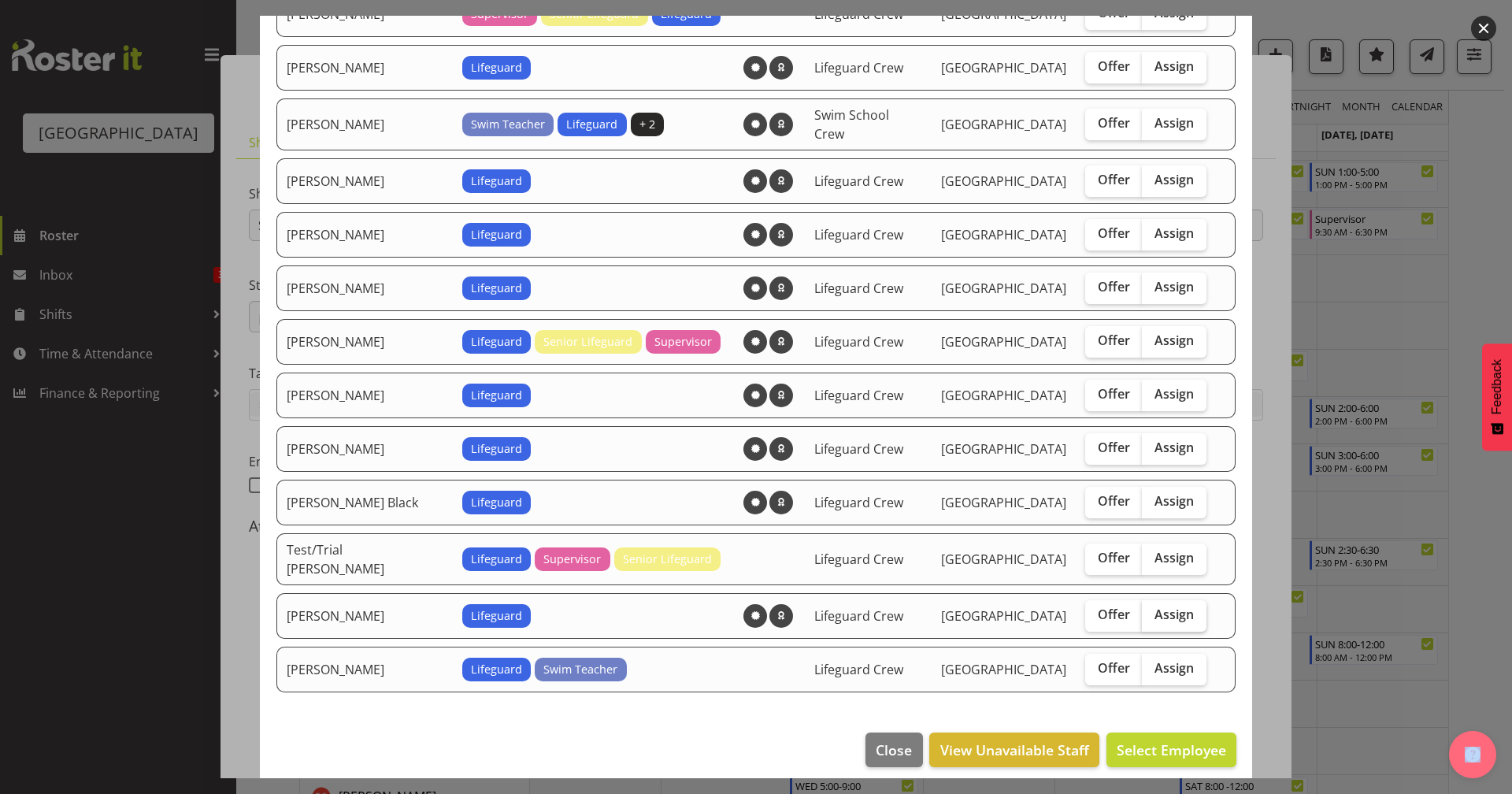
click at [1154, 607] on span "Assign" at bounding box center [1173, 614] width 39 height 16
click at [1152, 610] on input "Assign" at bounding box center [1146, 614] width 10 height 10
checkbox input "true"
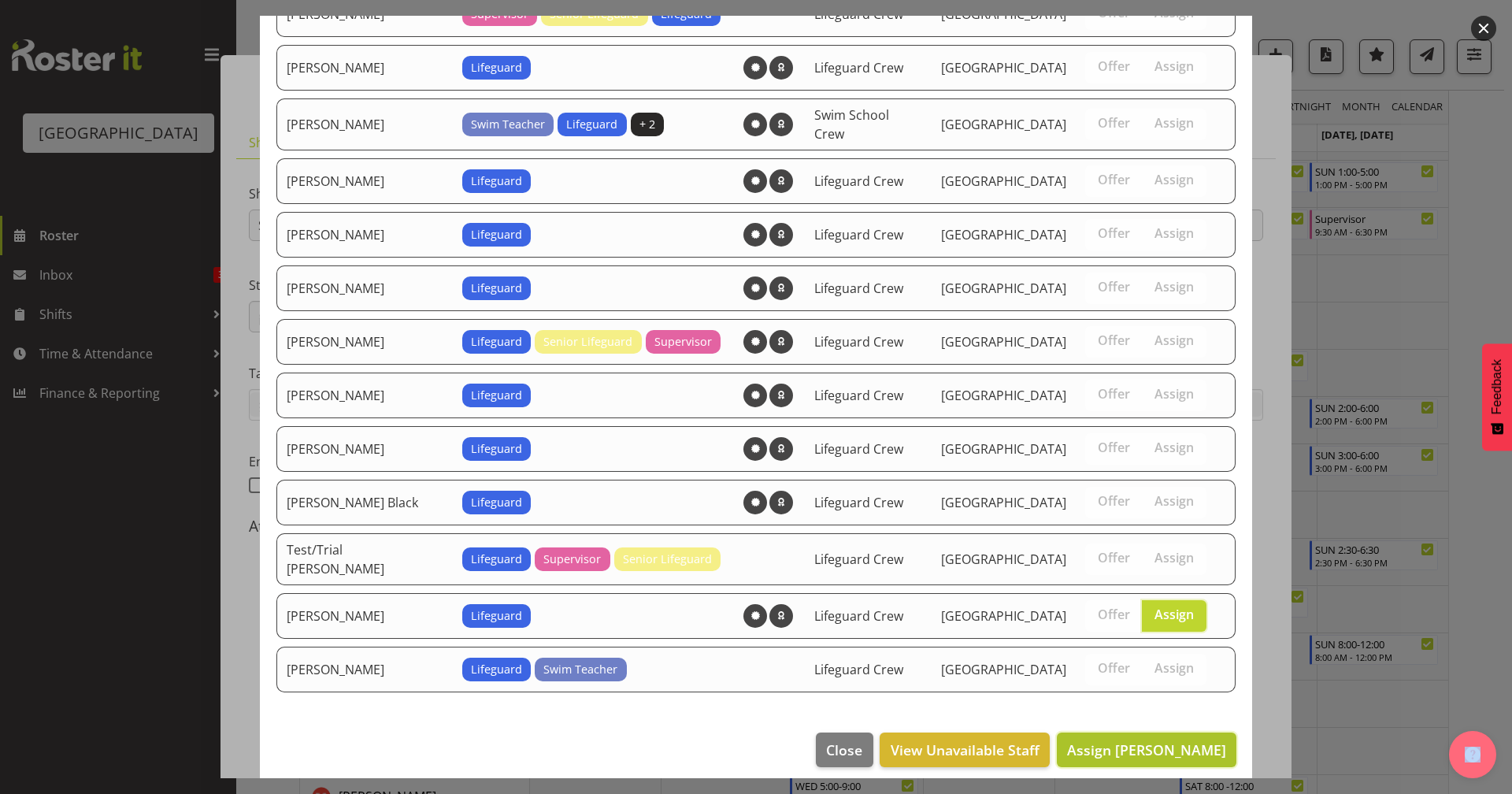
click at [1151, 691] on span "Assign [PERSON_NAME]" at bounding box center [1145, 749] width 159 height 19
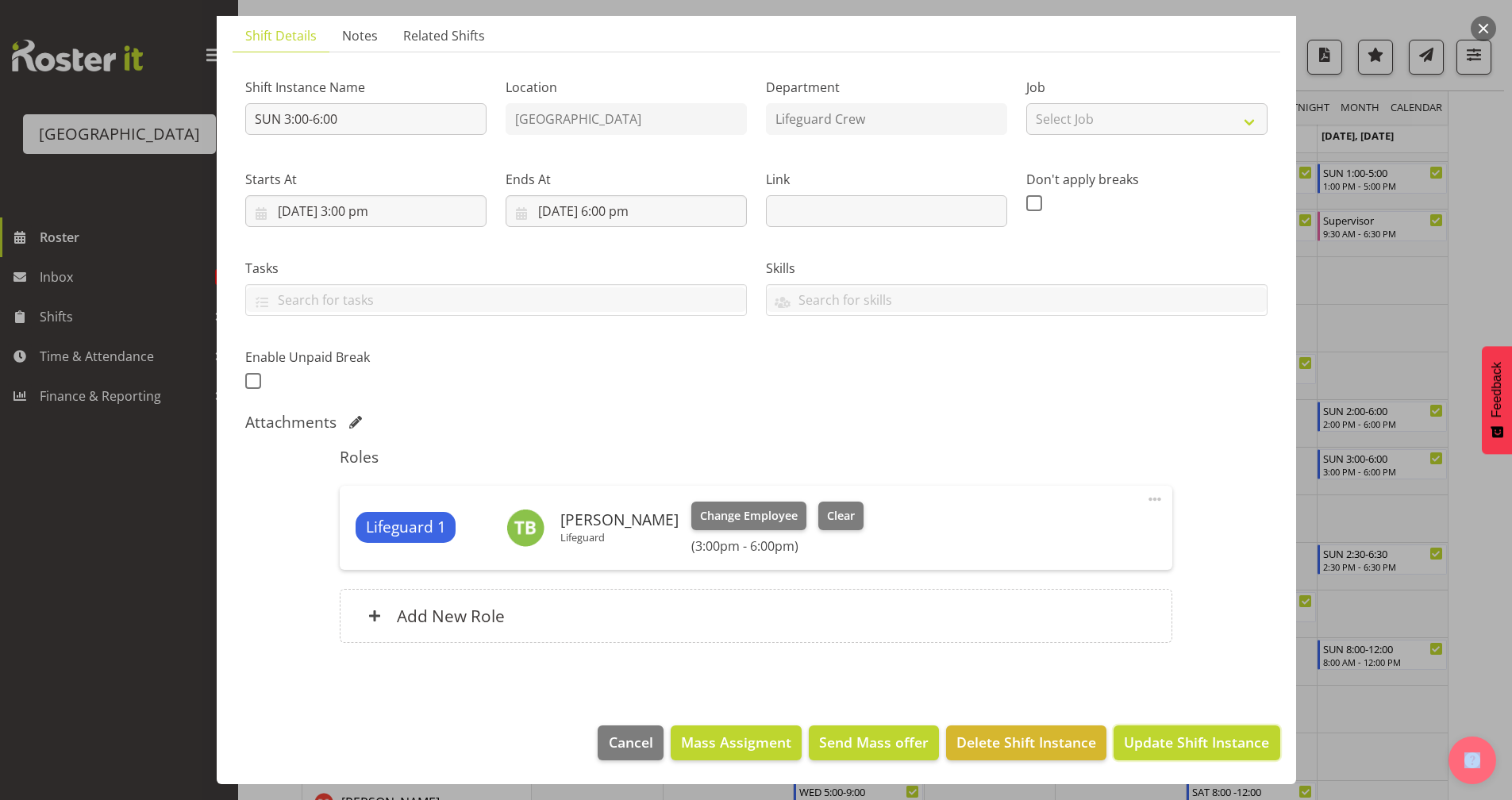
click at [1187, 696] on span "Update Shift Instance" at bounding box center [1196, 742] width 145 height 21
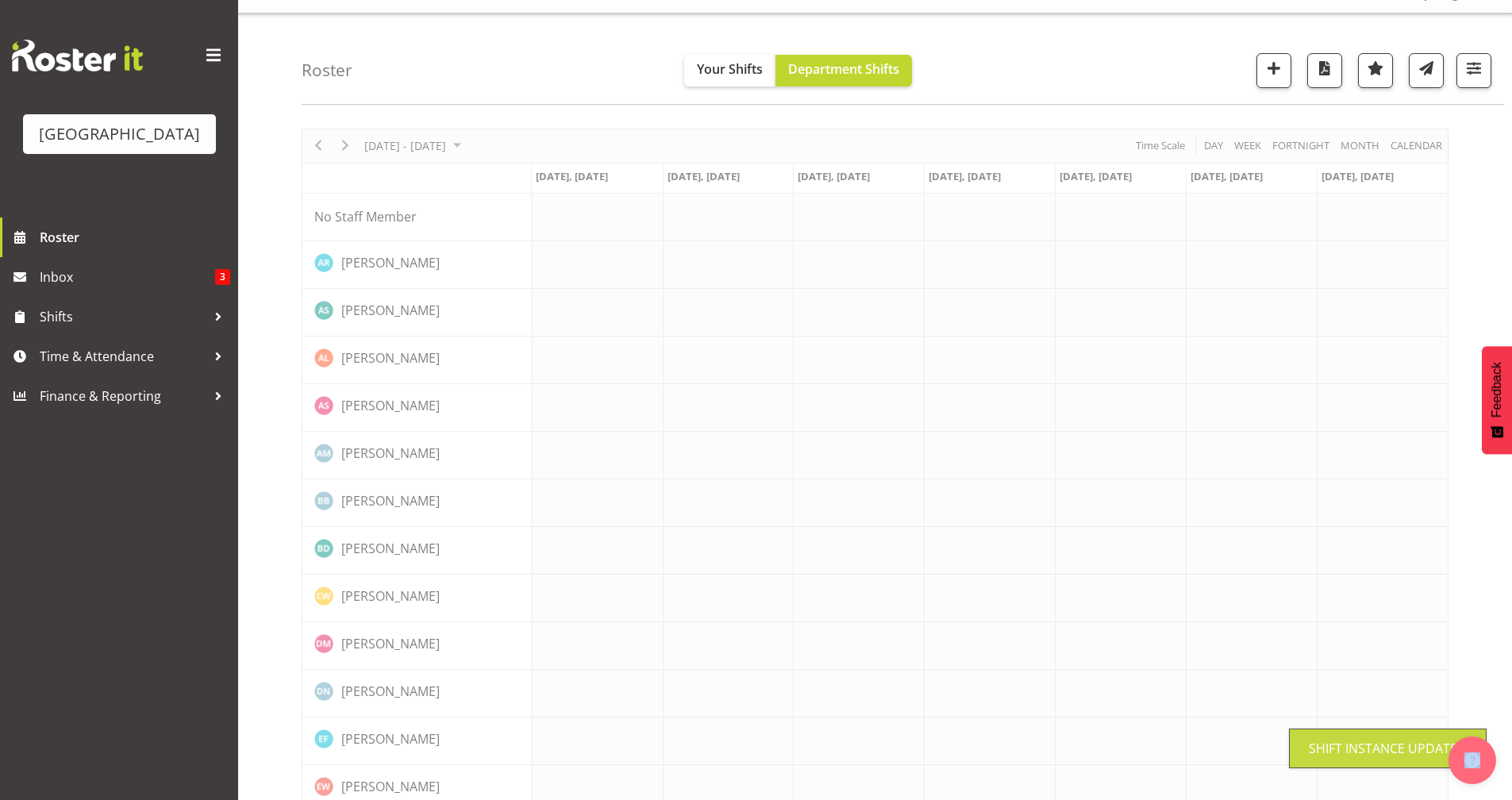
scroll to position [0, 0]
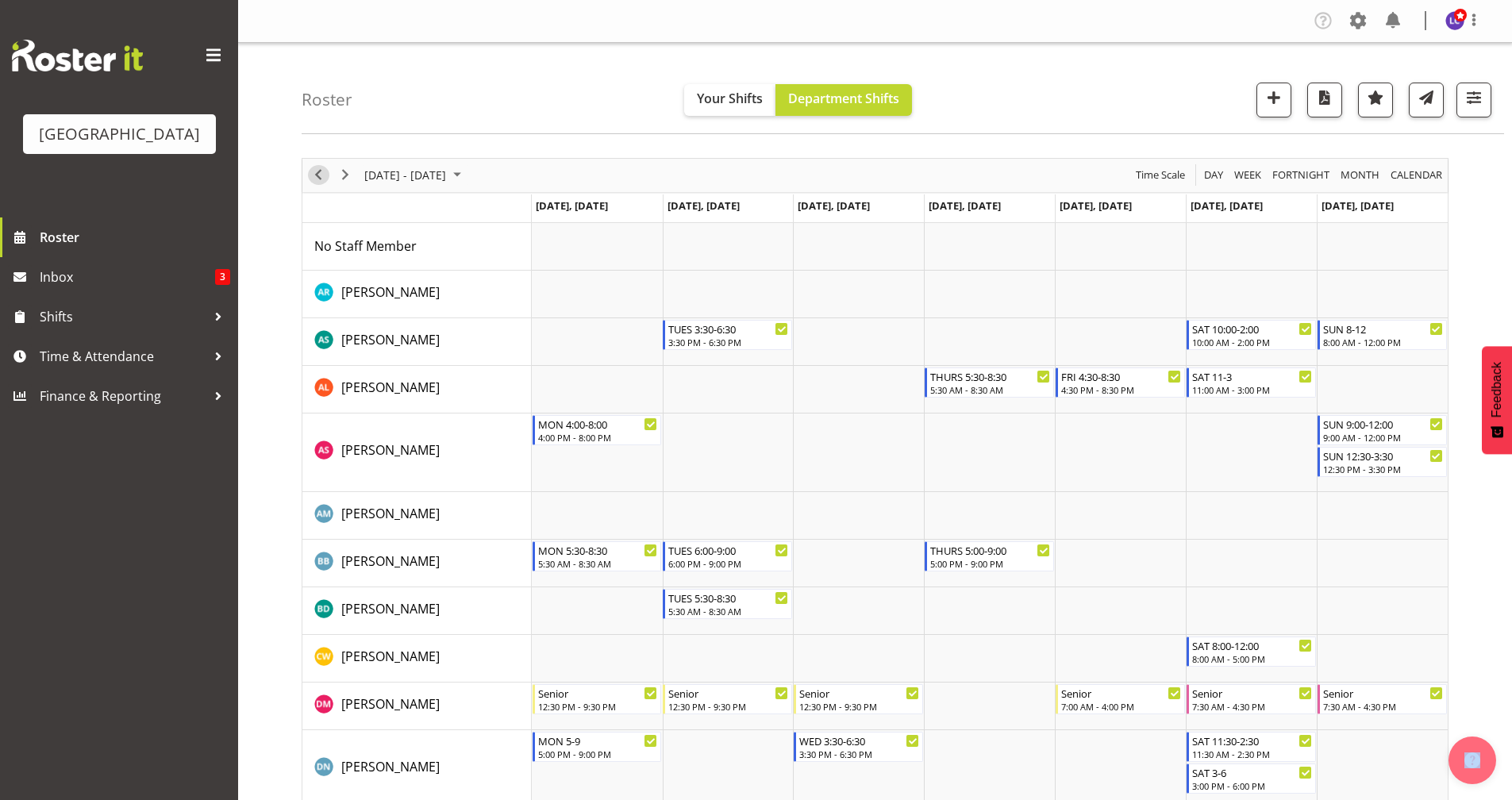
click at [326, 181] on span "Previous" at bounding box center [318, 174] width 19 height 20
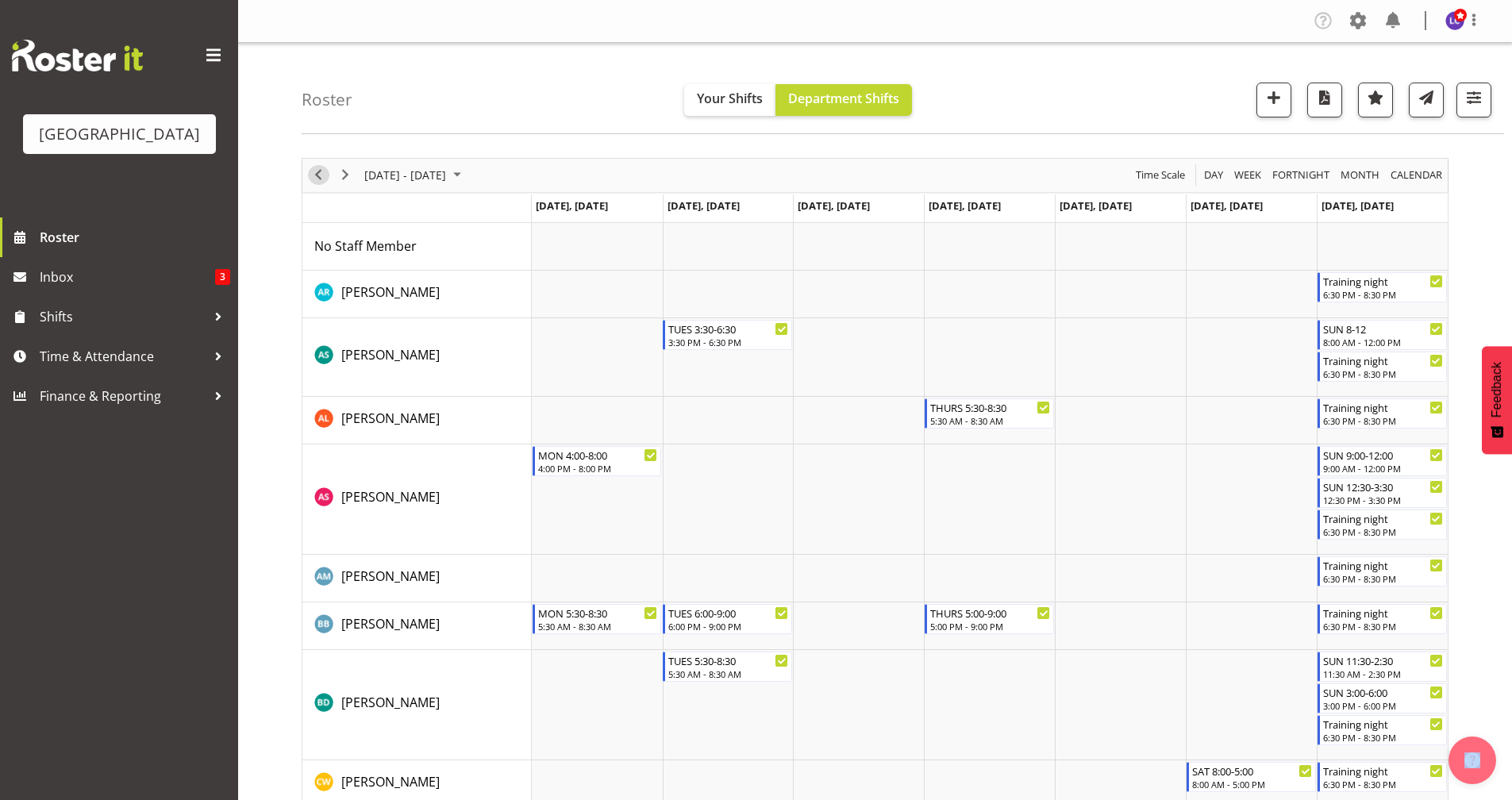
click at [323, 179] on span "Previous" at bounding box center [318, 174] width 19 height 20
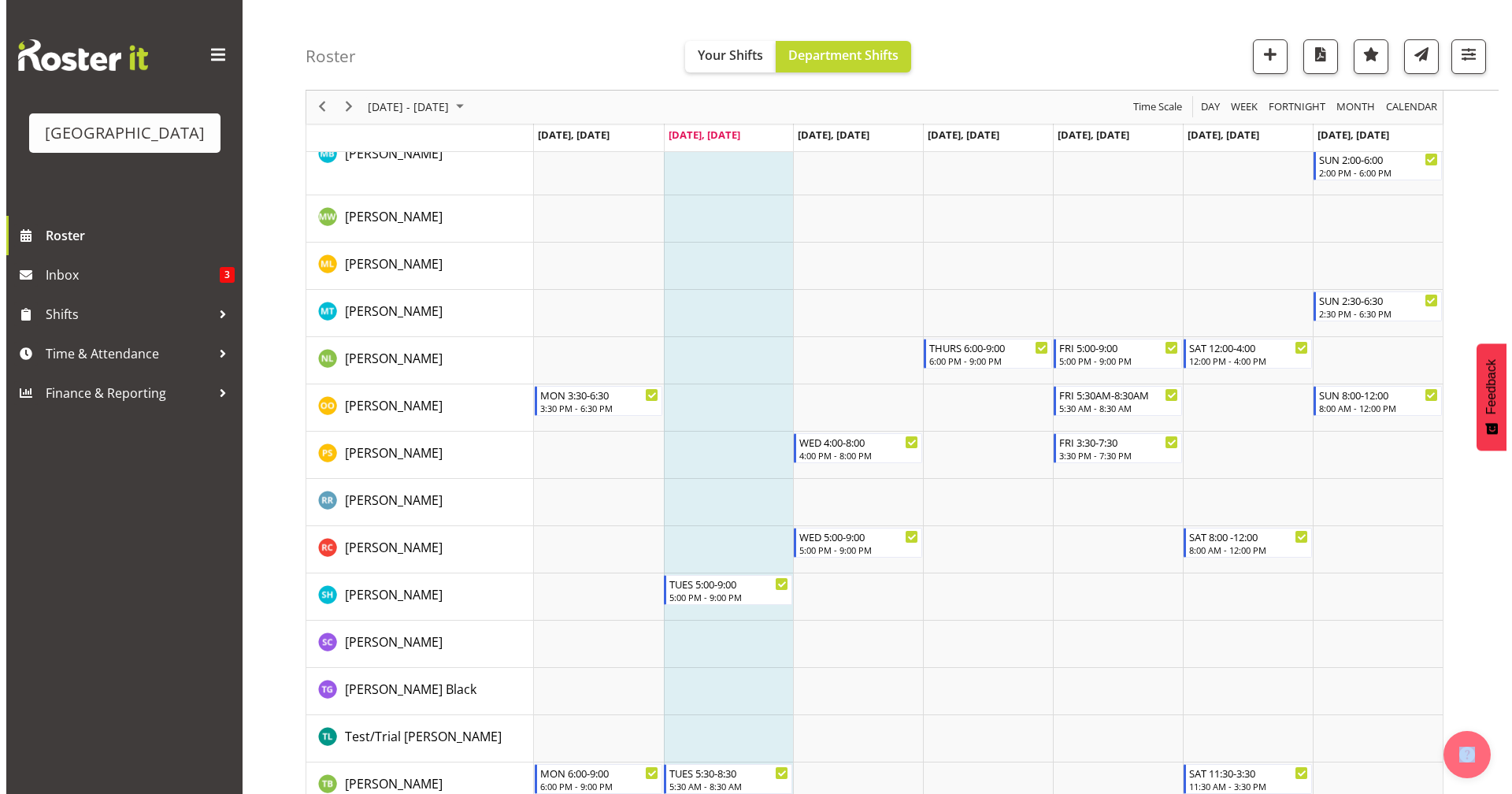
scroll to position [1702, 0]
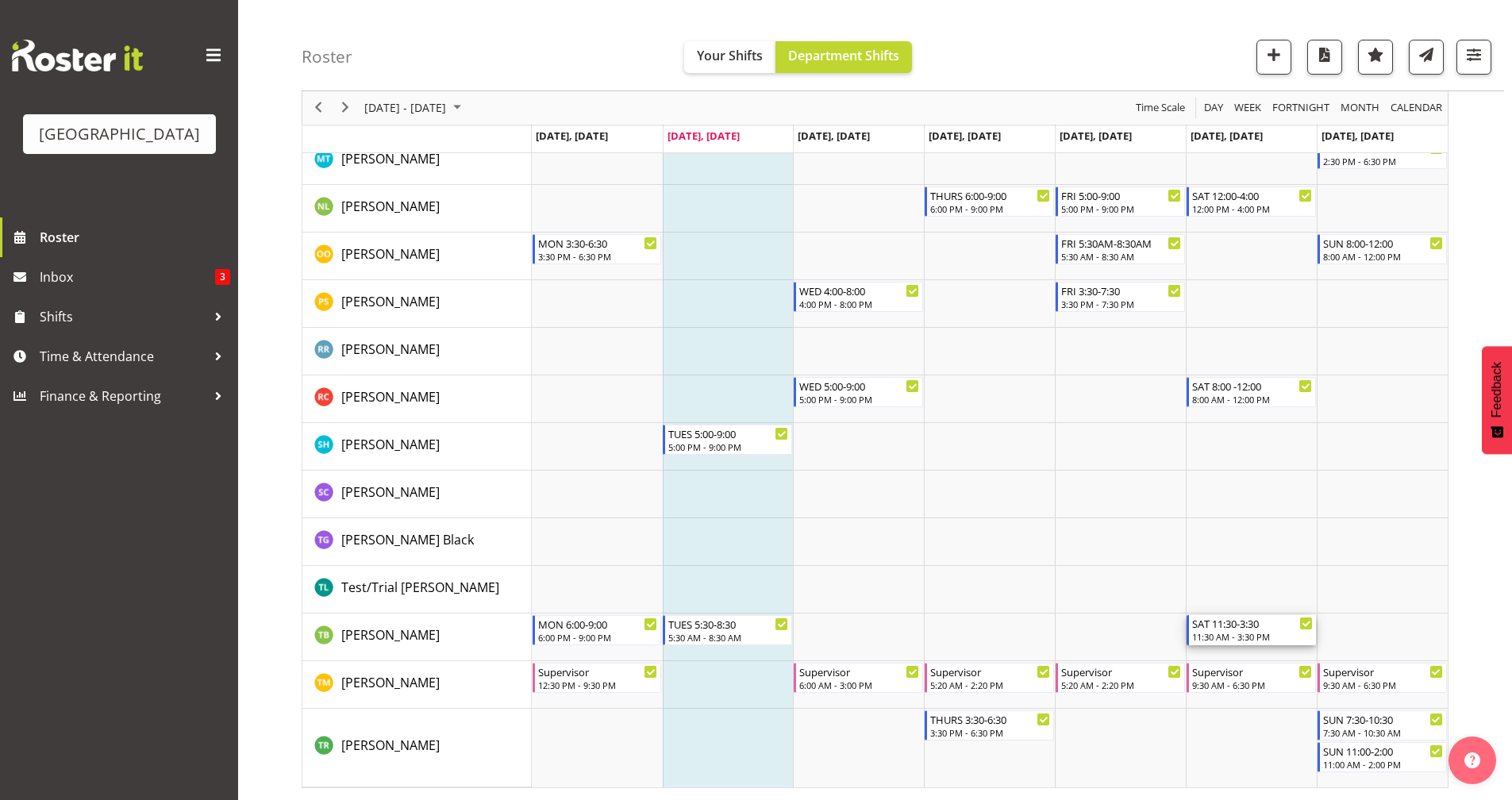
click at [1194, 637] on div "11:30 AM - 3:30 PM" at bounding box center [1252, 637] width 121 height 13
click at [0, 0] on div at bounding box center [0, 0] width 0 height 0
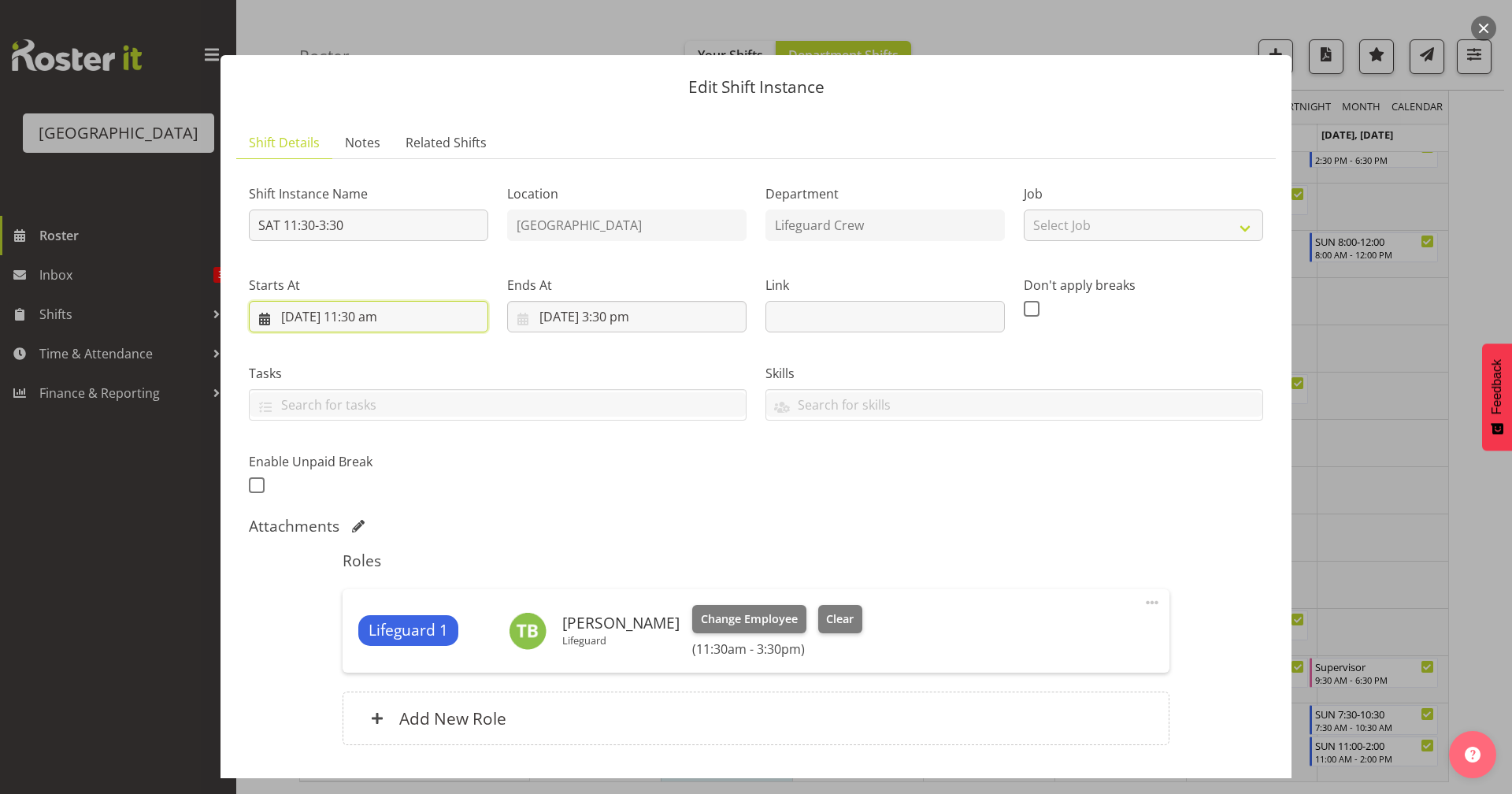
click at [422, 327] on input "[DATE] 11:30 am" at bounding box center [368, 316] width 239 height 32
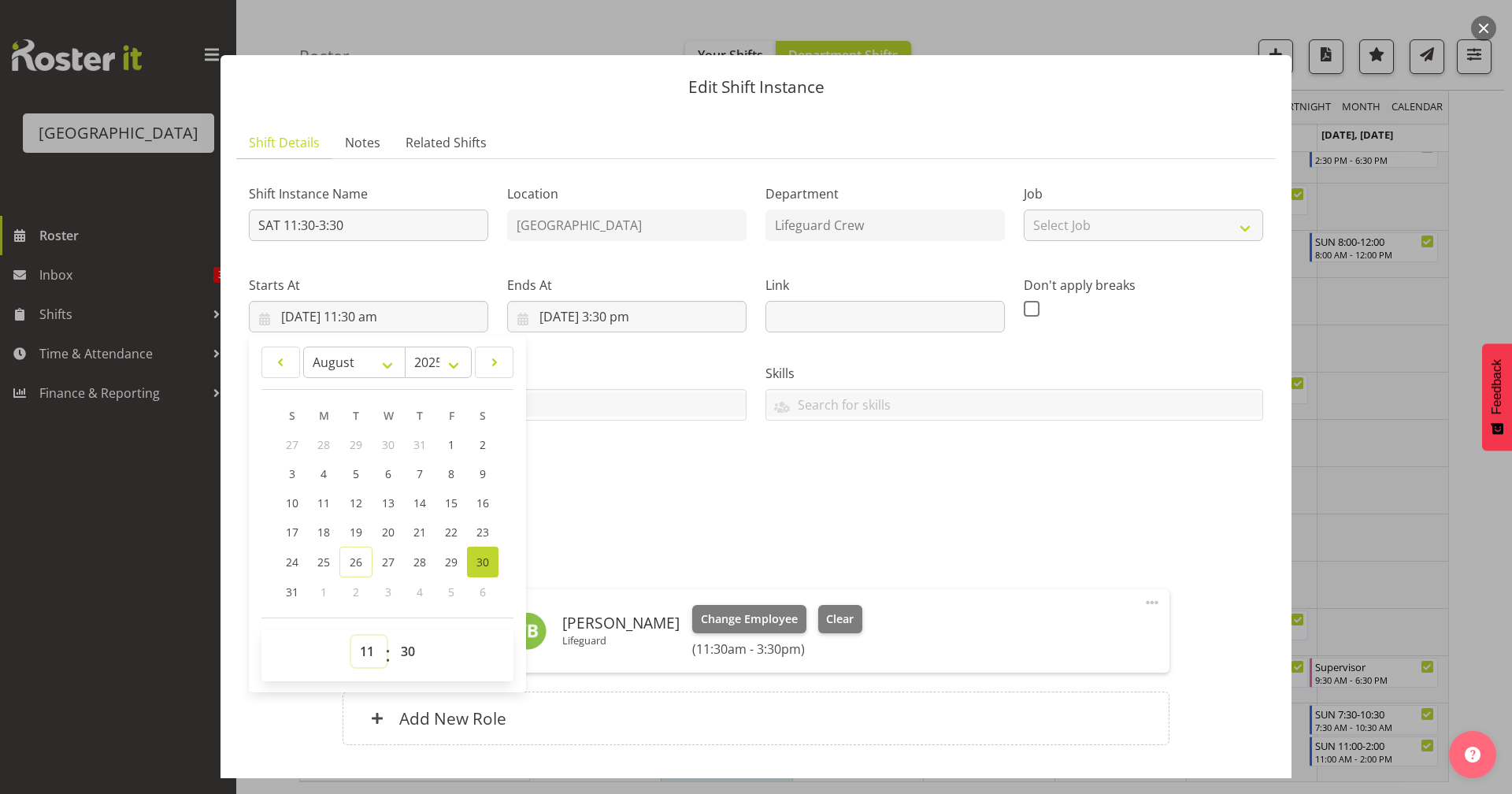
click at [371, 659] on select "00 01 02 03 04 05 06 07 08 09 10 11 12 13 14 15 16 17 18 19 20 21 22 23" at bounding box center [368, 652] width 35 height 32
select select "10"
click at [351, 636] on select "00 01 02 03 04 05 06 07 08 09 10 11 12 13 14 15 16 17 18 19 20 21 22 23" at bounding box center [368, 652] width 35 height 32
type input "[DATE] 10:30 am"
click at [603, 441] on div "Shift Instance Name SAT 11:30-3:30 Location [GEOGRAPHIC_DATA] Department Lifegu…" at bounding box center [756, 334] width 1033 height 345
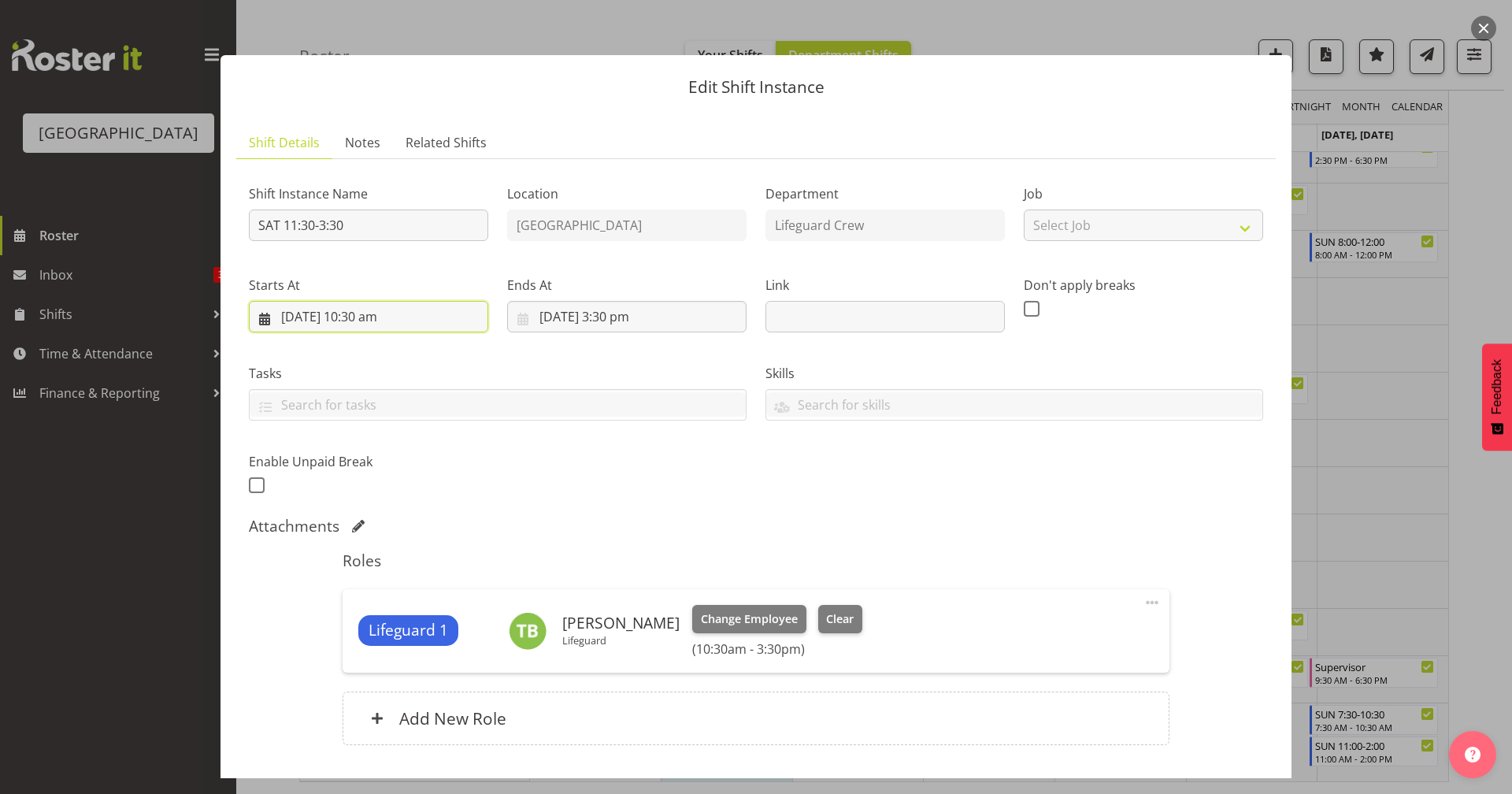
click at [402, 319] on input "[DATE] 10:30 am" at bounding box center [368, 316] width 239 height 32
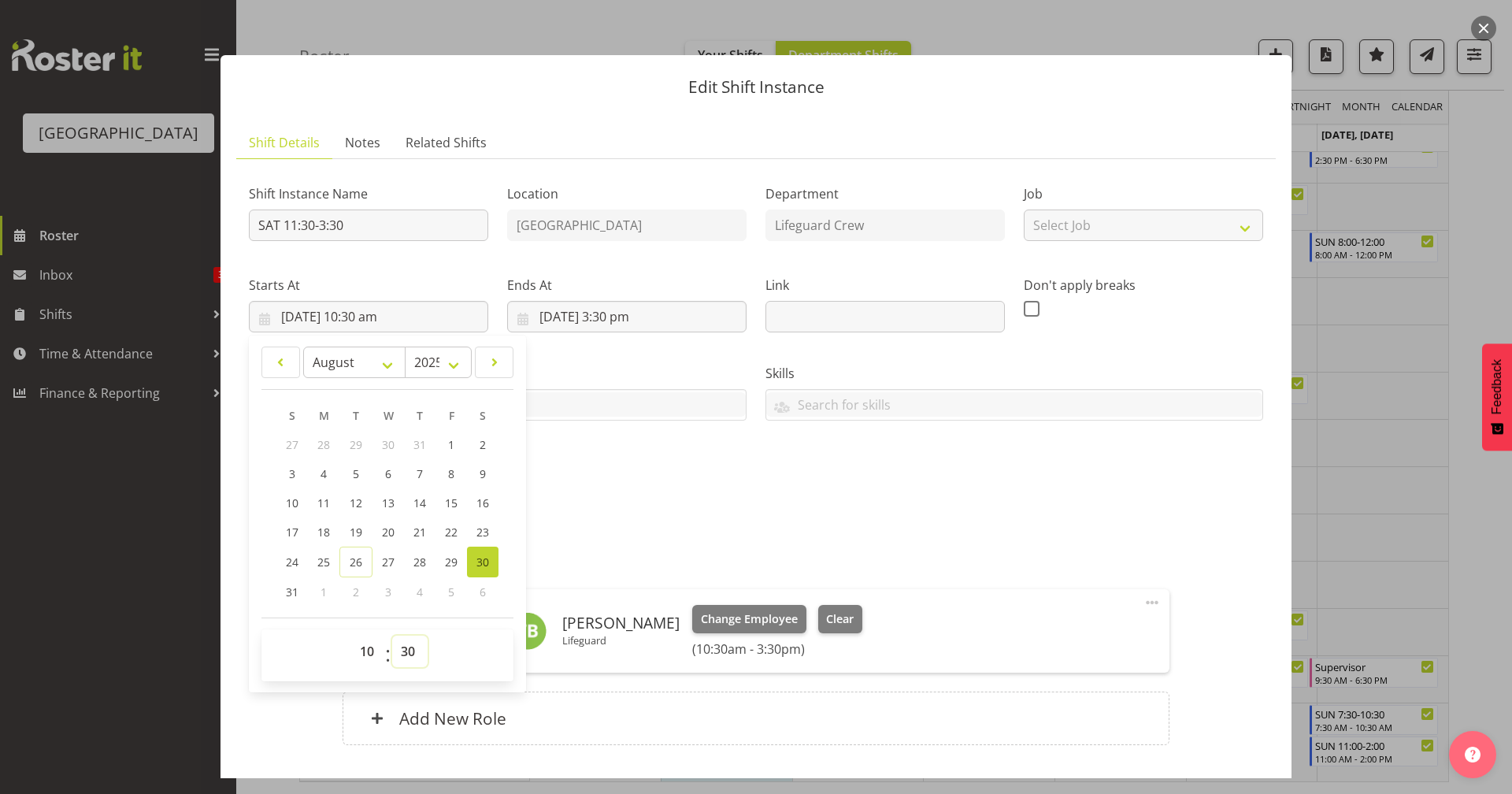
click at [422, 653] on select "00 01 02 03 04 05 06 07 08 09 10 11 12 13 14 15 16 17 18 19 20 21 22 23 24 25 2…" at bounding box center [409, 652] width 35 height 32
select select "0"
click at [392, 636] on select "00 01 02 03 04 05 06 07 08 09 10 11 12 13 14 15 16 17 18 19 20 21 22 23 24 25 2…" at bounding box center [409, 652] width 35 height 32
type input "[DATE] 10:00 am"
drag, startPoint x: 720, startPoint y: 370, endPoint x: 739, endPoint y: 382, distance: 22.5
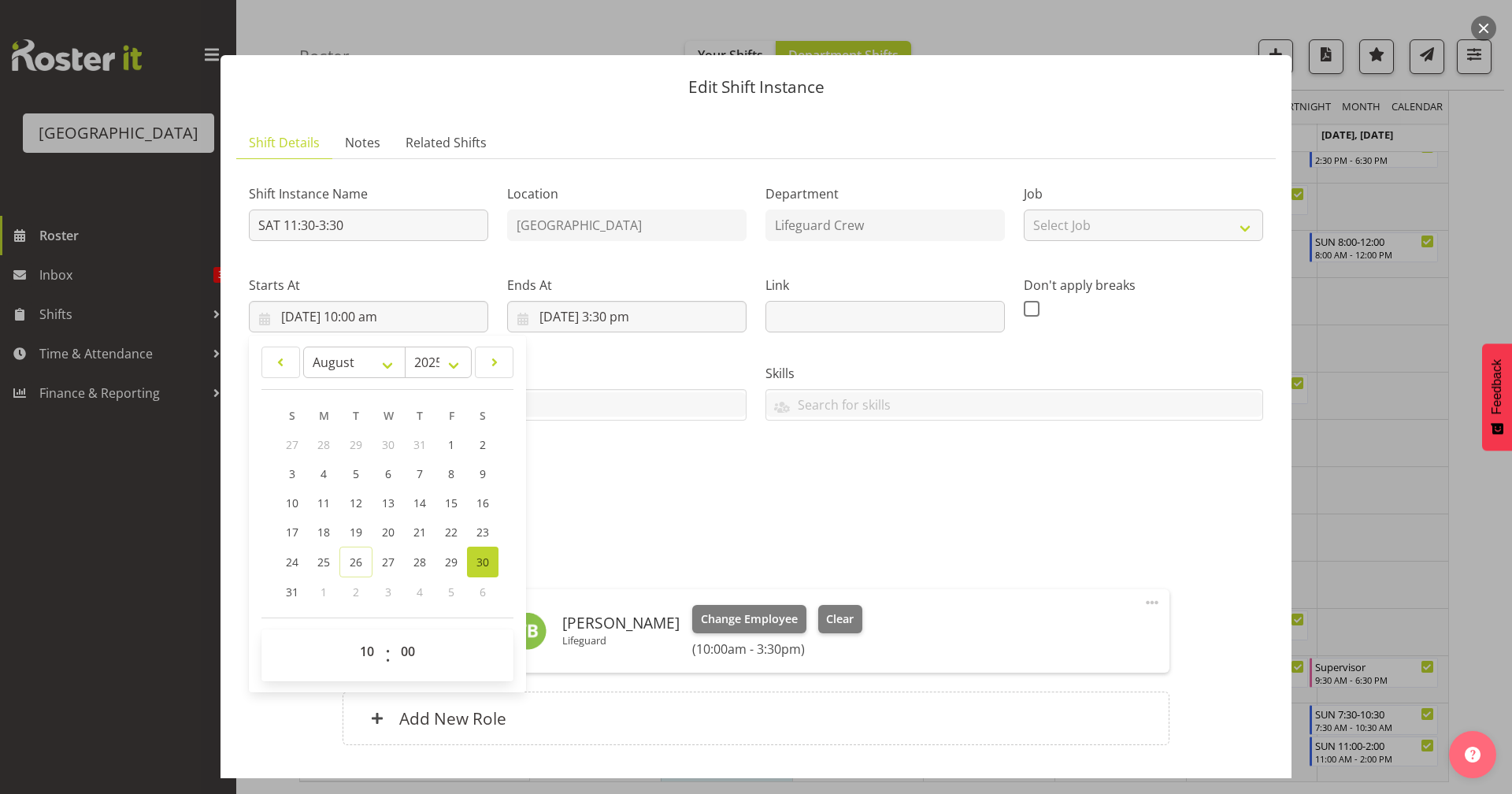
click at [724, 373] on label "Tasks" at bounding box center [497, 373] width 498 height 19
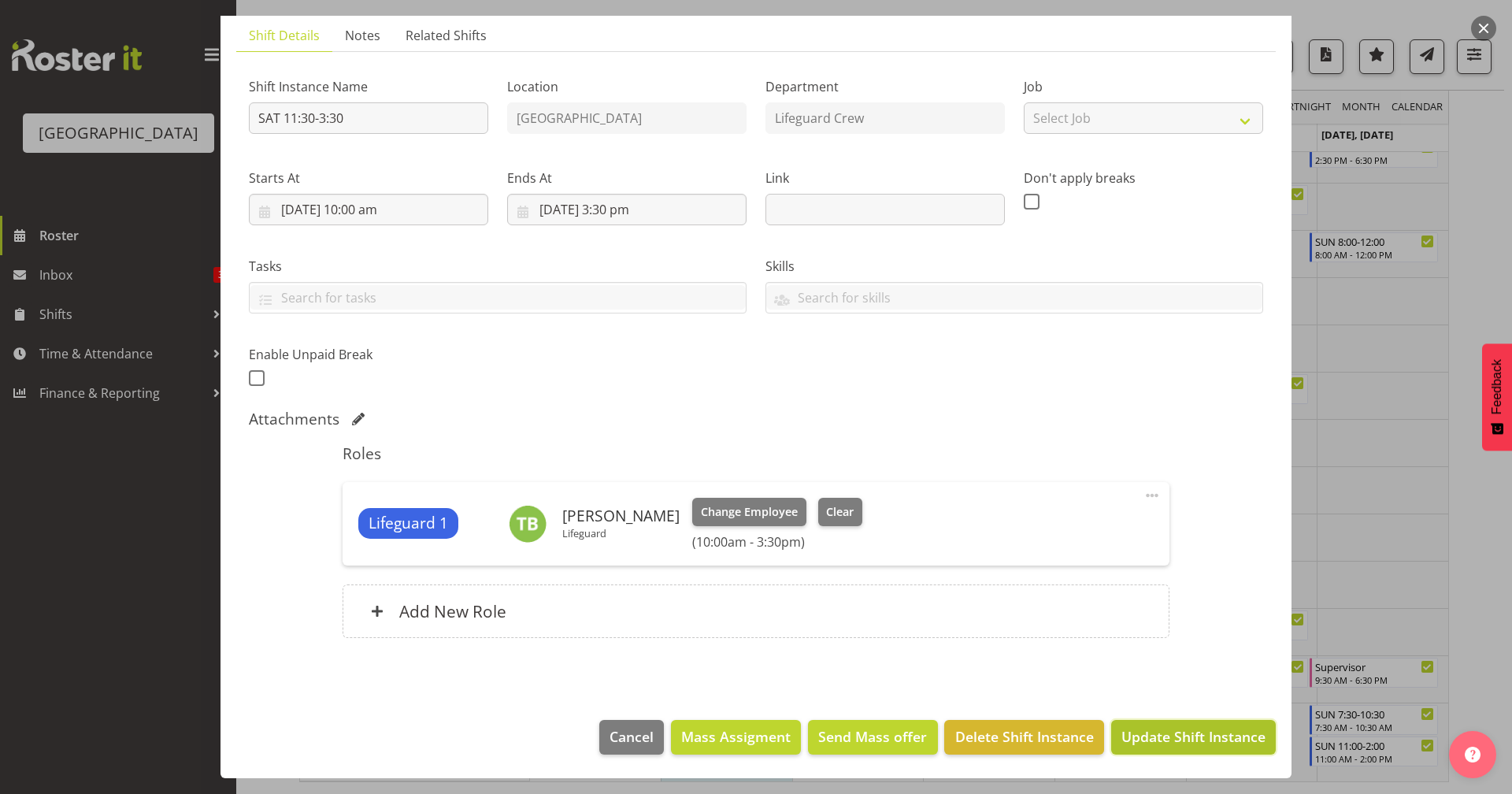
click at [1169, 691] on span "Update Shift Instance" at bounding box center [1193, 736] width 144 height 20
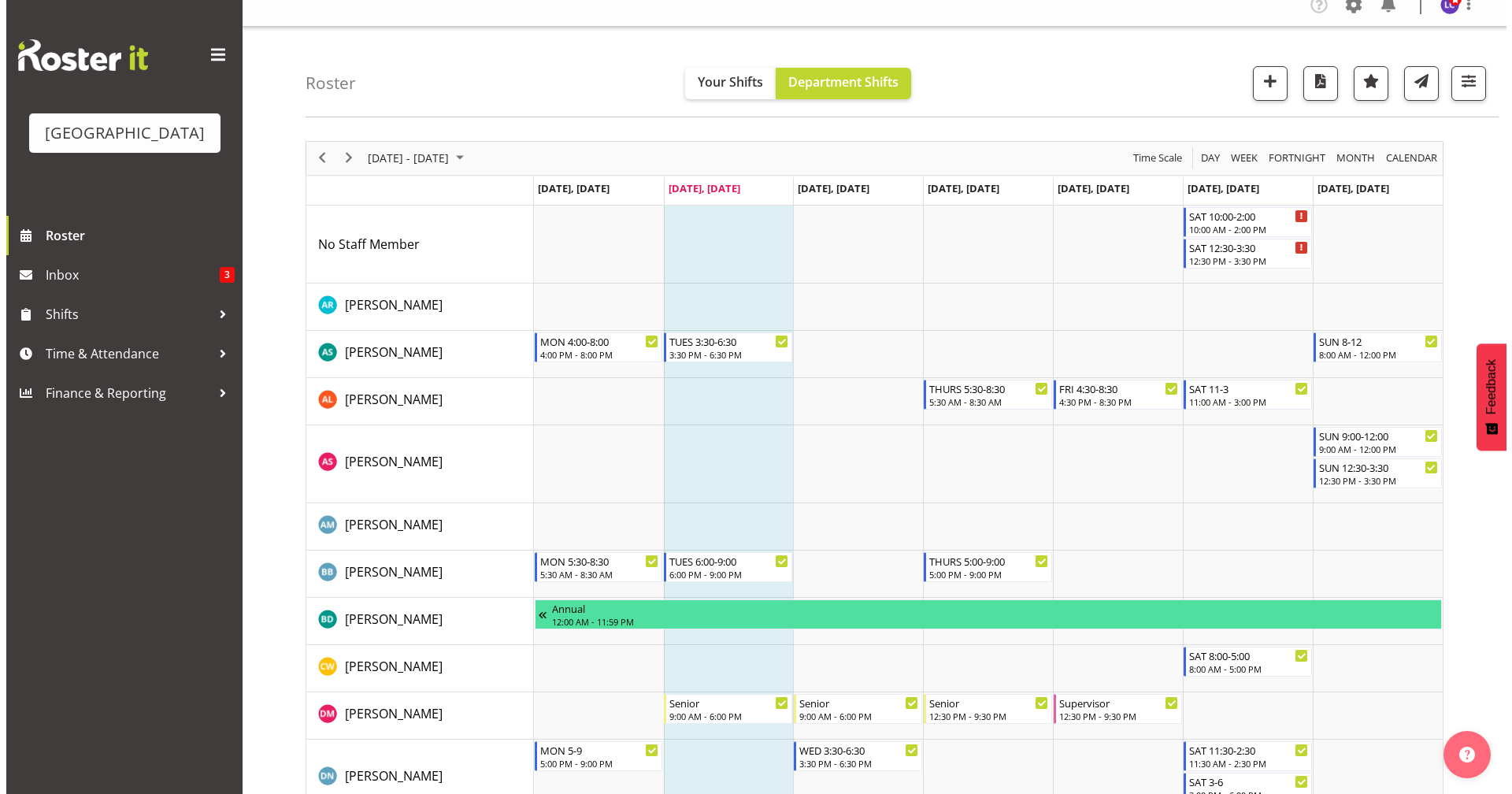
scroll to position [0, 0]
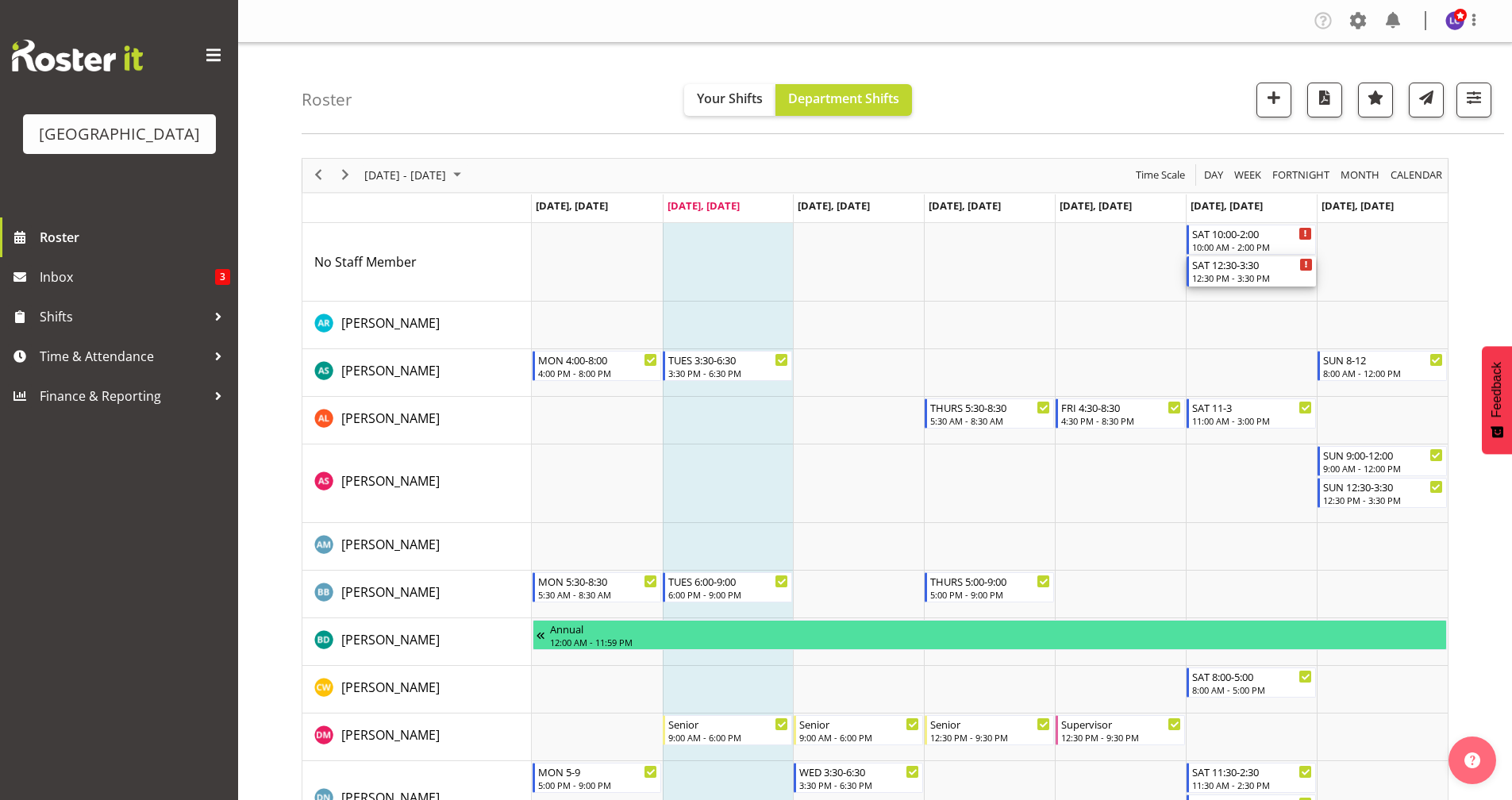
click at [1194, 275] on div "12:30 PM - 3:30 PM" at bounding box center [1252, 278] width 121 height 13
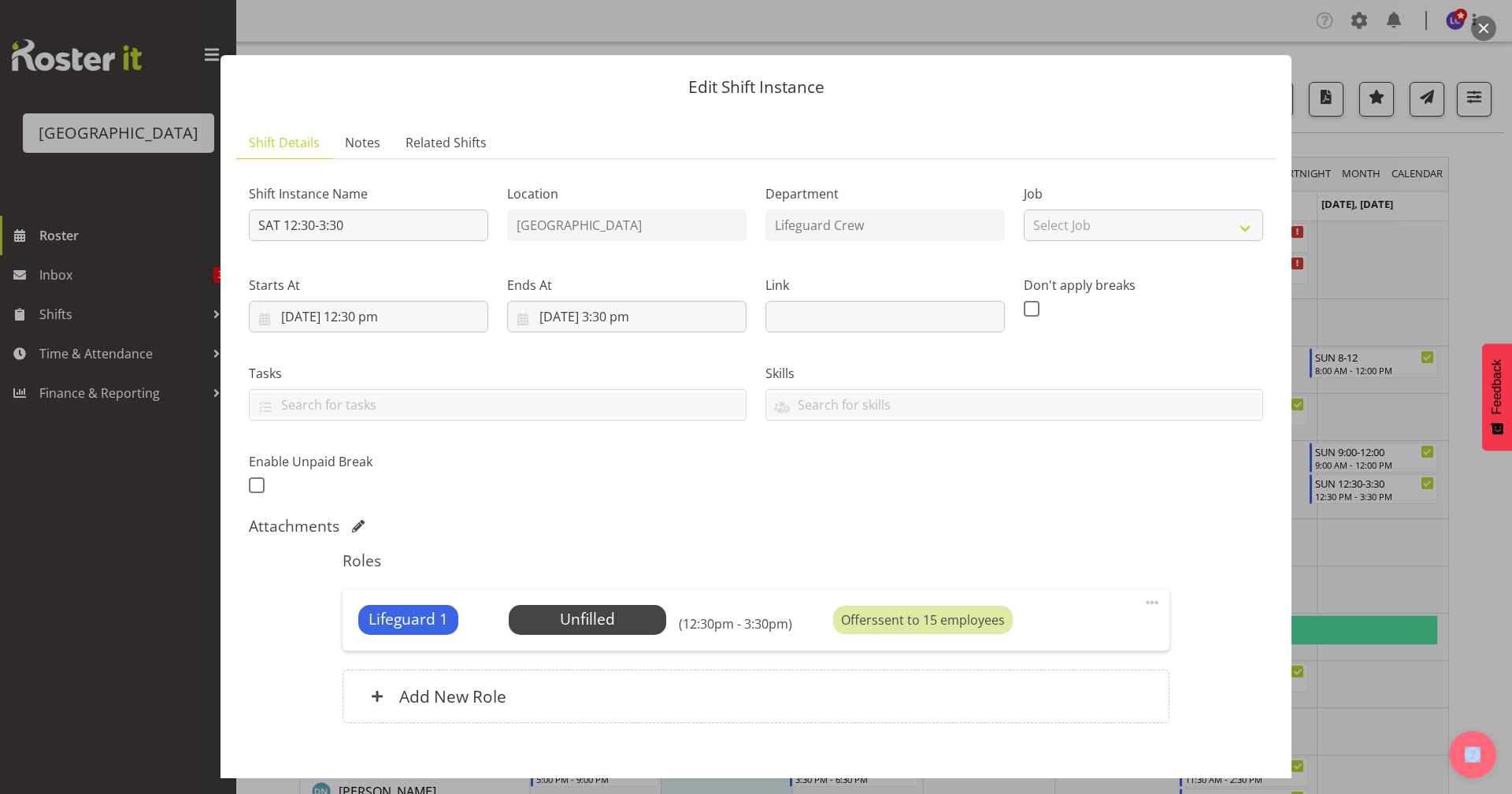
scroll to position [85, 0]
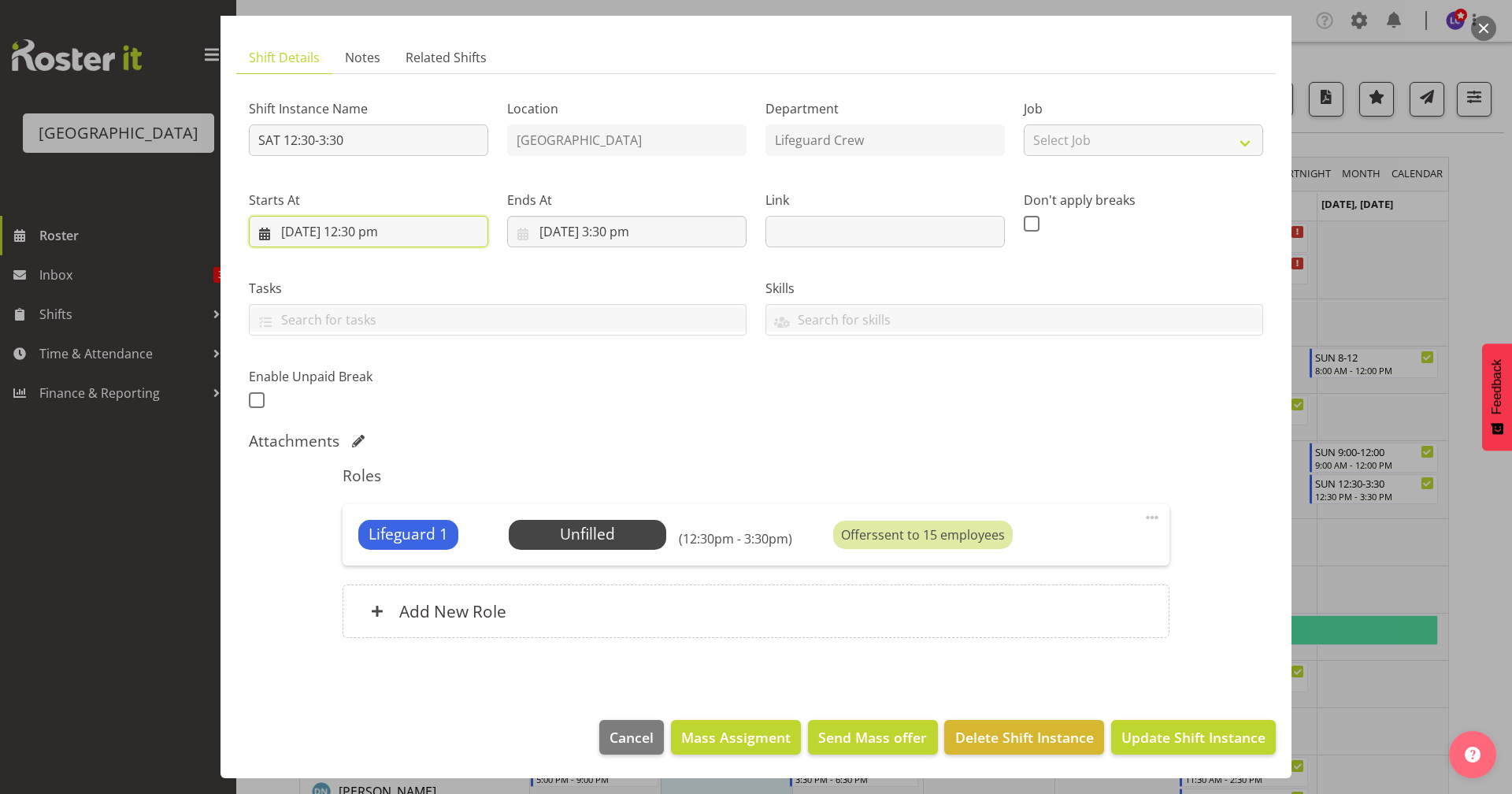
click at [364, 233] on input "[DATE] 12:30 pm" at bounding box center [368, 232] width 239 height 32
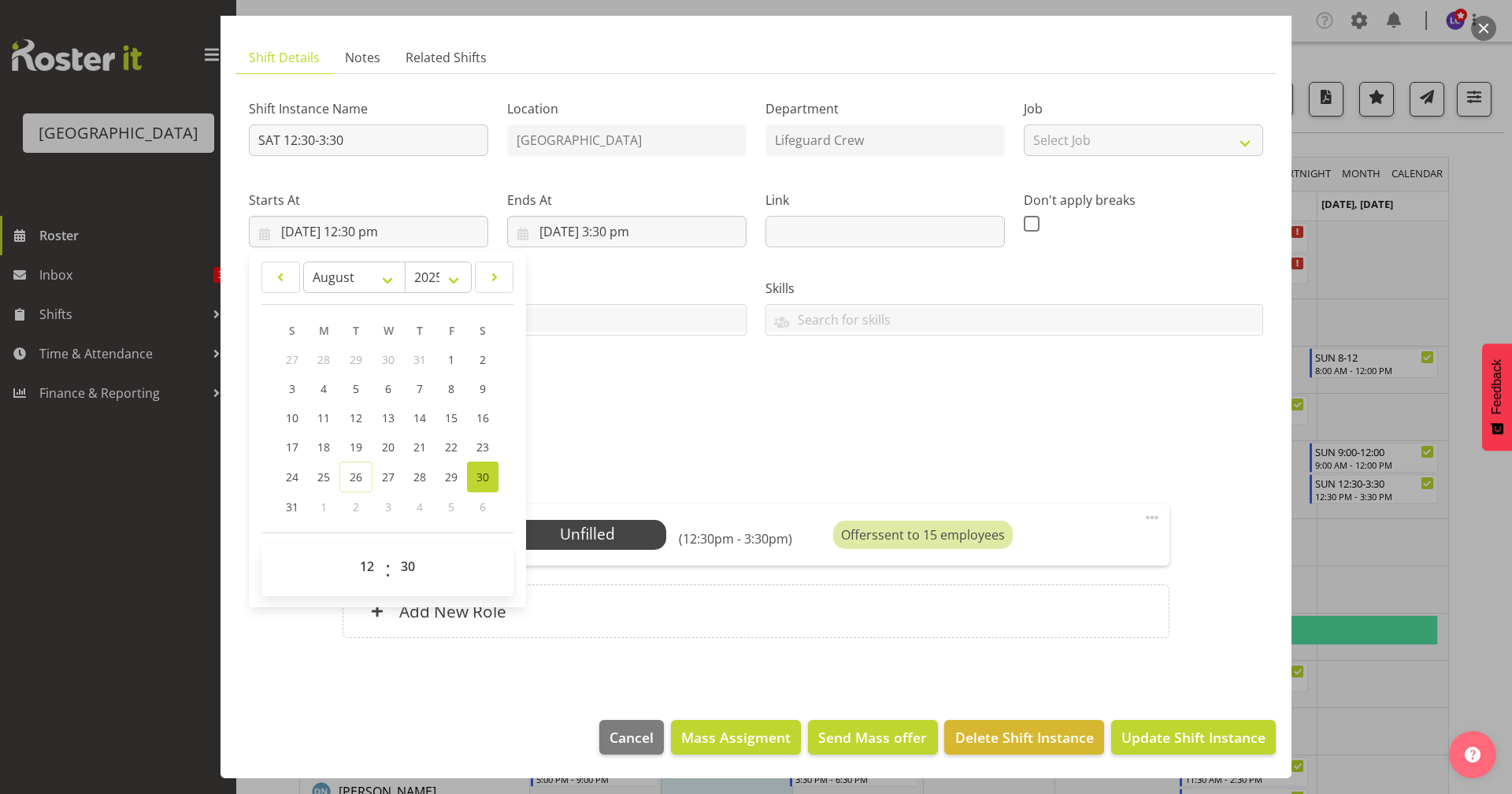
click at [1010, 414] on div "Shift Instance Name SAT 12:30-3:30 Location [GEOGRAPHIC_DATA] Department Lifegu…" at bounding box center [756, 249] width 1033 height 345
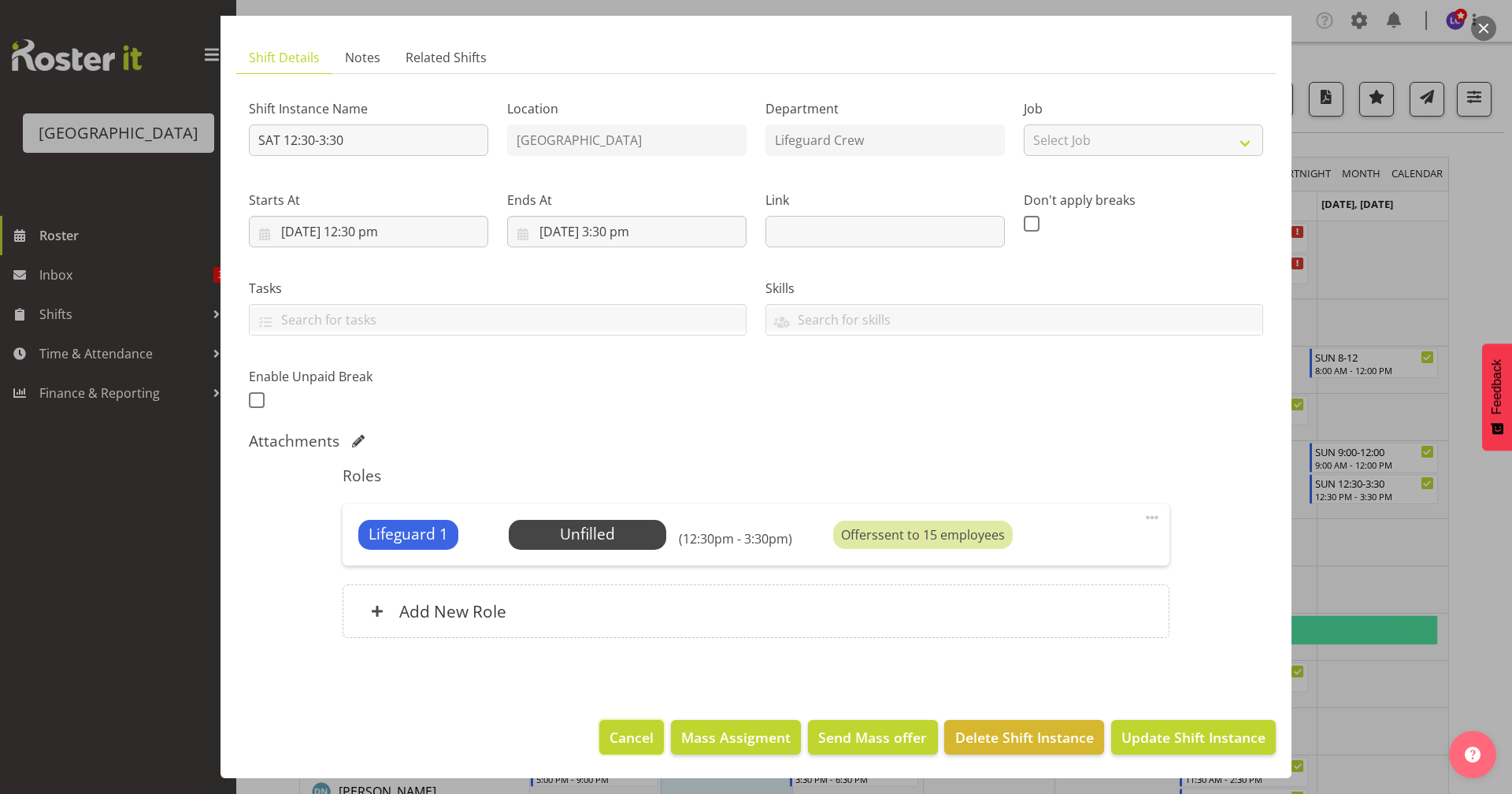
click at [622, 691] on span "Cancel" at bounding box center [631, 737] width 44 height 20
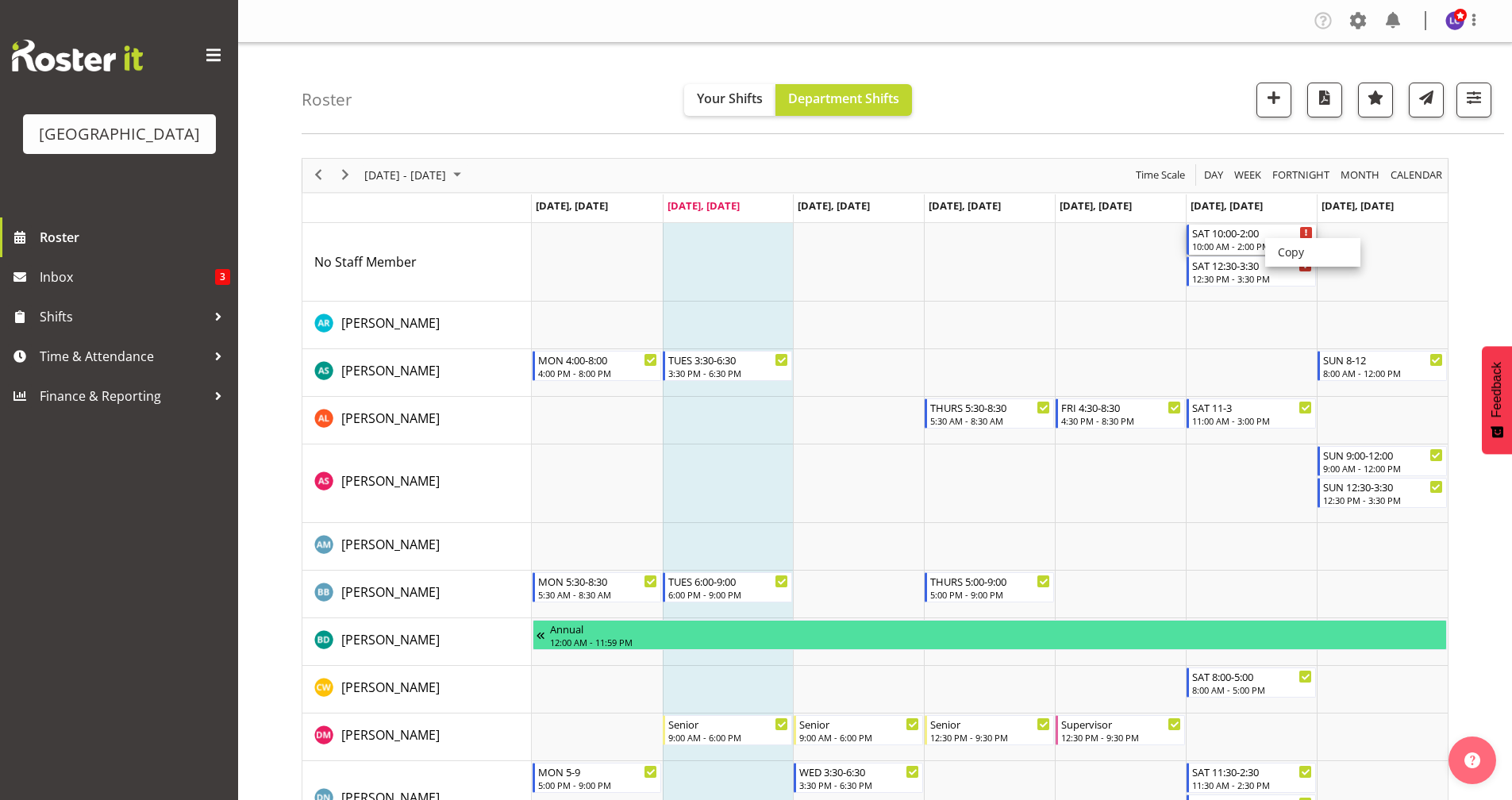
click at [1194, 236] on div "SAT 10:00-2:00" at bounding box center [1252, 232] width 121 height 16
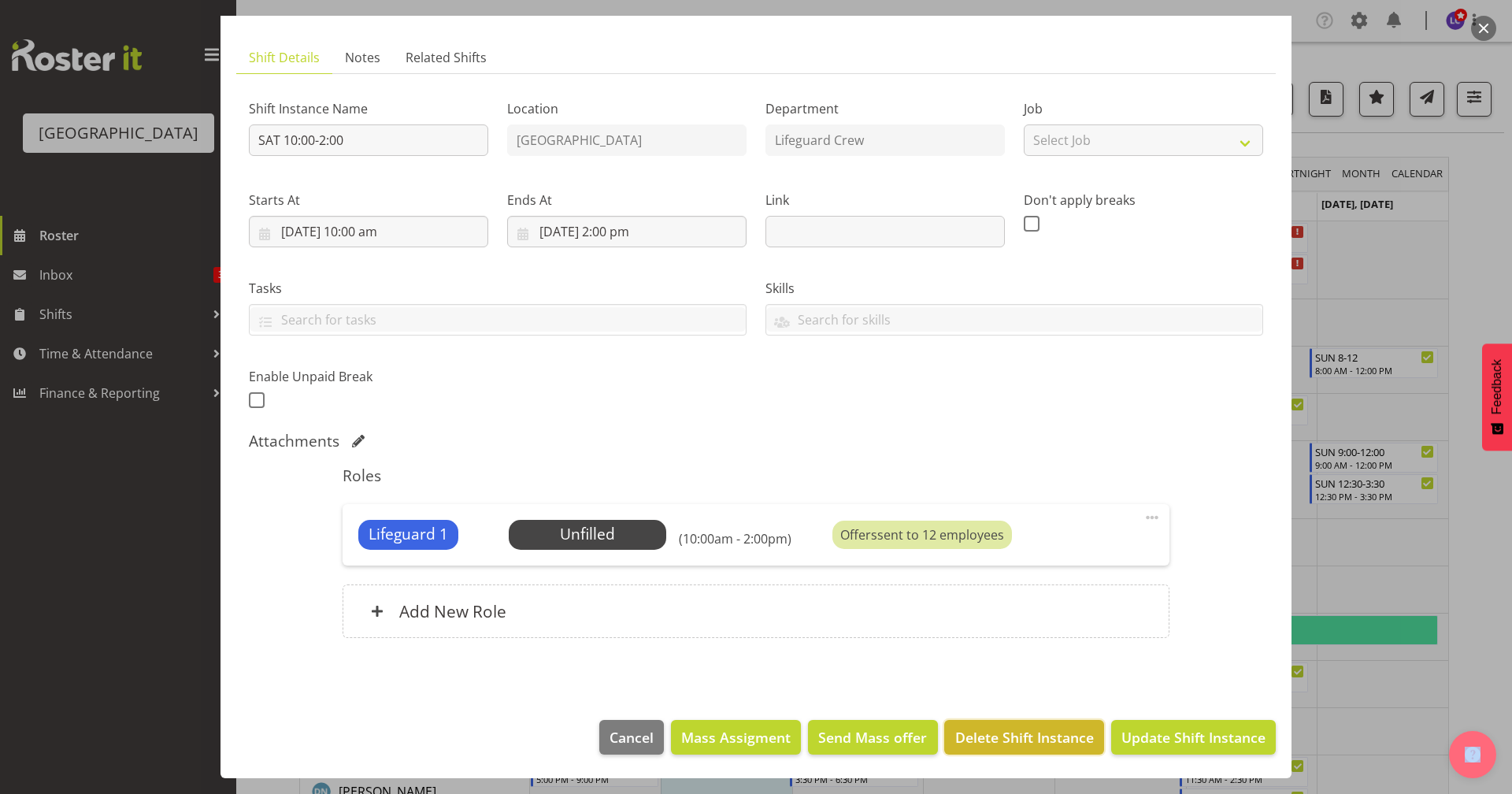
click at [1036, 691] on span "Delete Shift Instance" at bounding box center [1024, 737] width 139 height 20
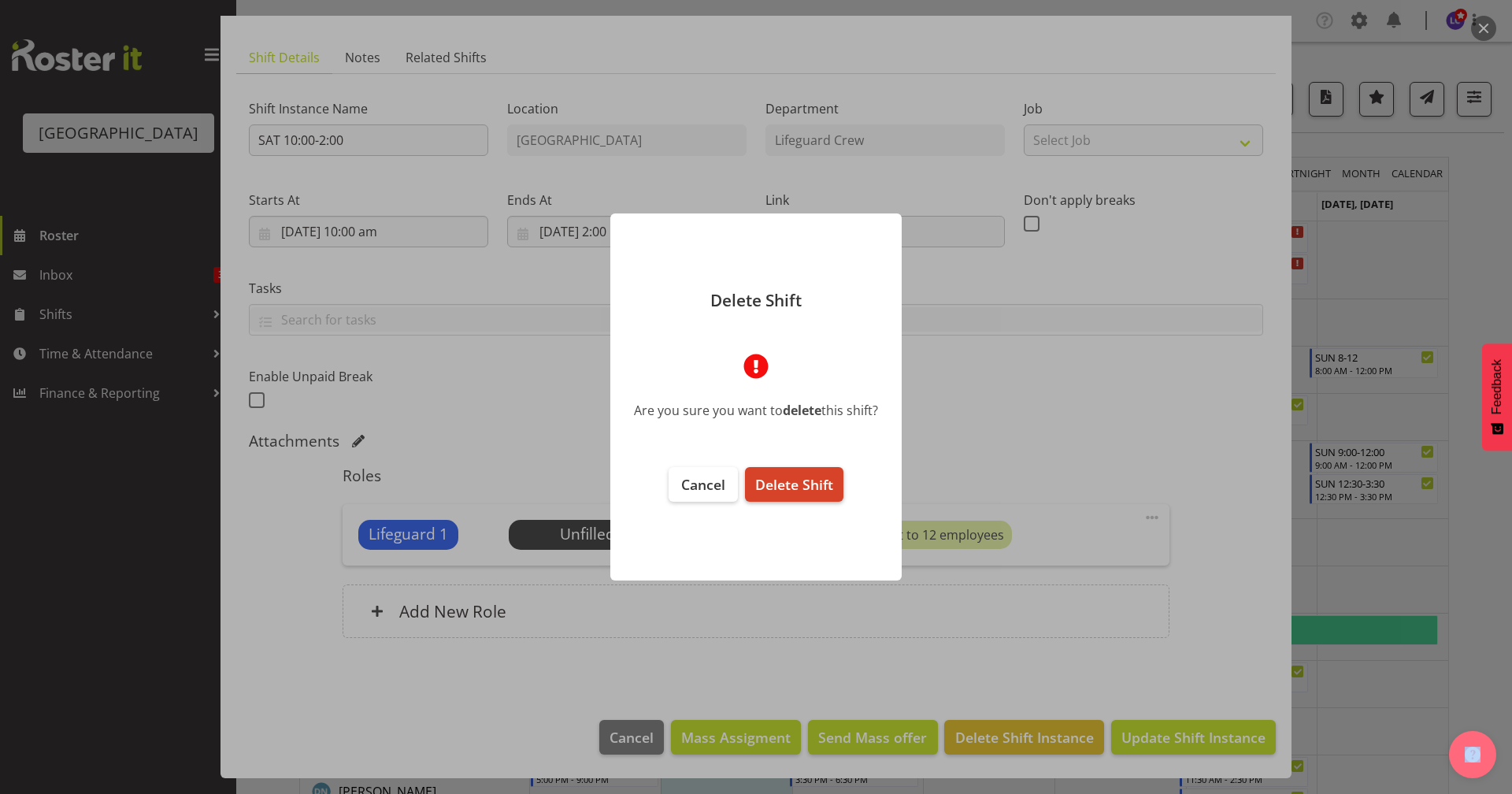
click at [807, 491] on span "Delete Shift" at bounding box center [794, 484] width 78 height 19
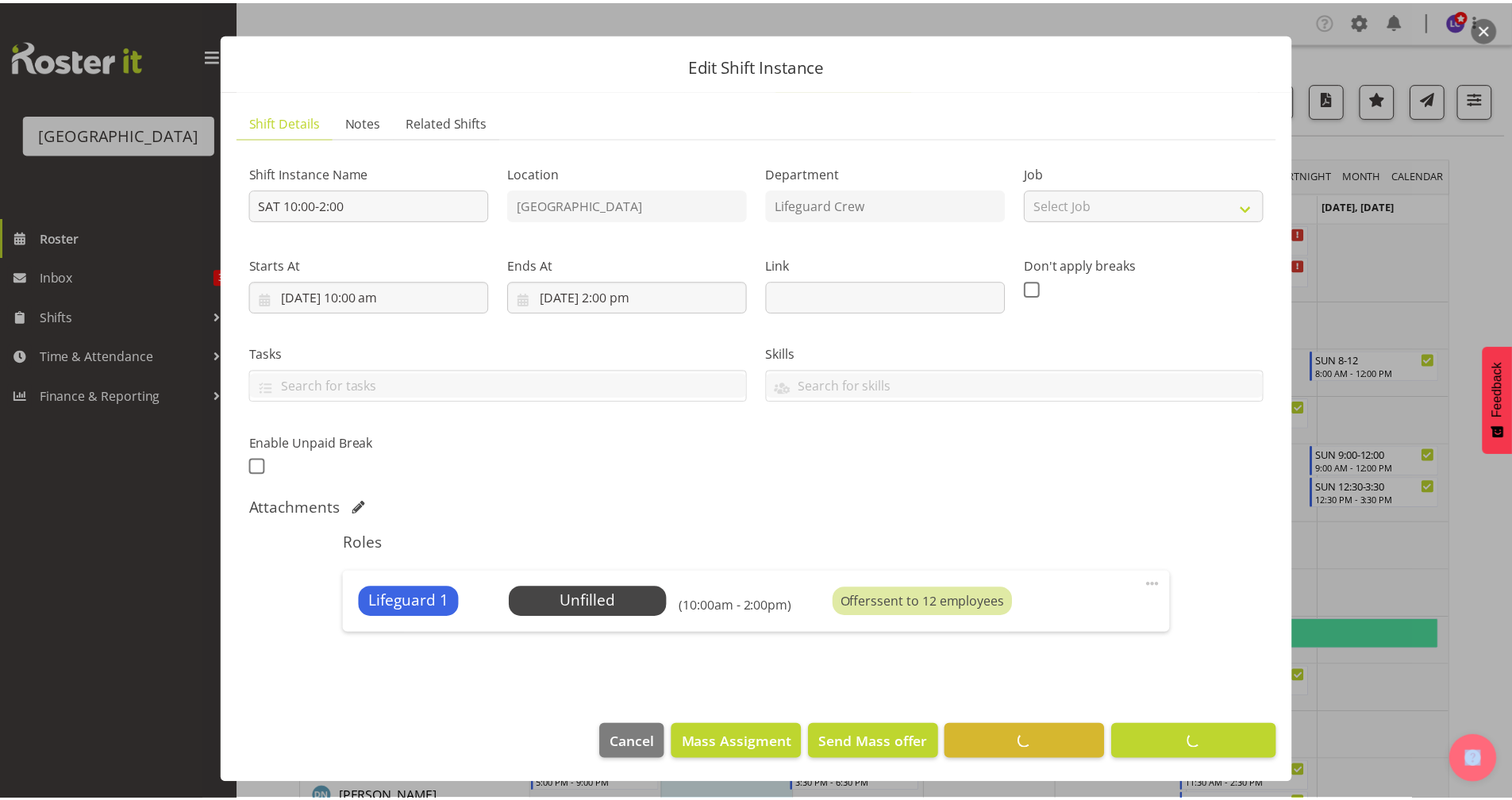
scroll to position [23, 0]
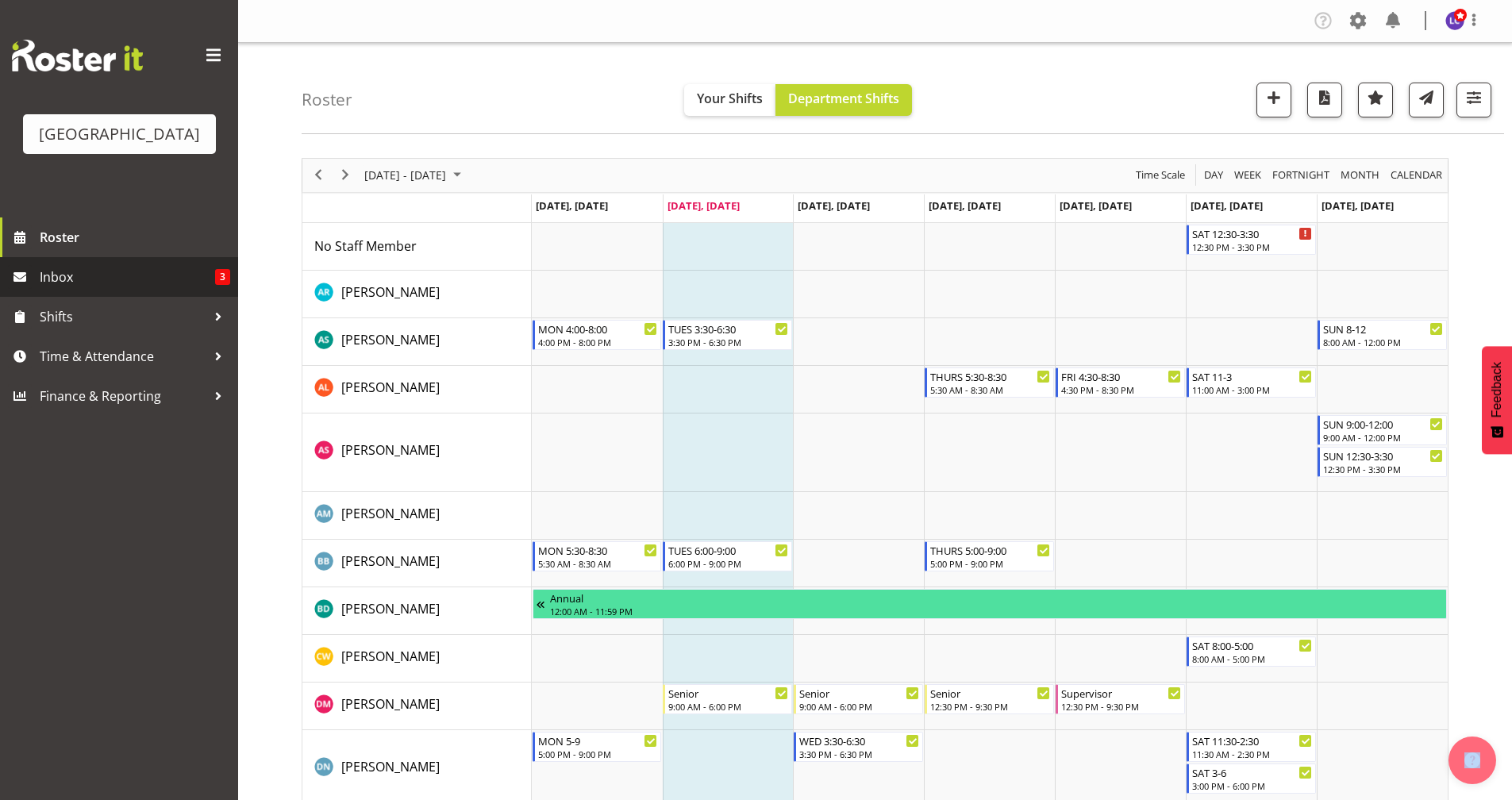
click at [128, 282] on span "Inbox" at bounding box center [127, 277] width 175 height 23
